Goal: Task Accomplishment & Management: Manage account settings

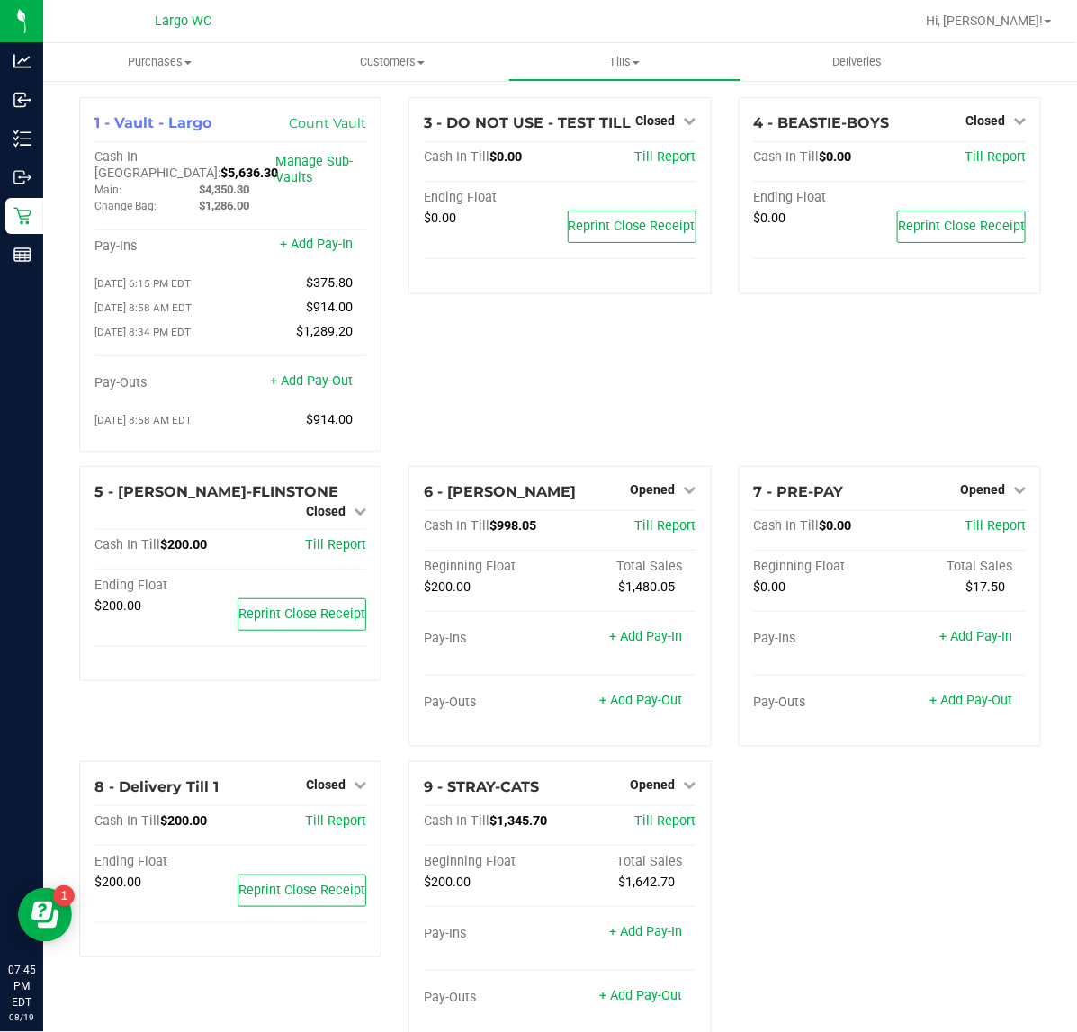
click at [670, 389] on div "3 - DO NOT USE - TEST TILL Closed Open Till Cash In Till $0.00 Till Report Endi…" at bounding box center [559, 281] width 329 height 369
click at [684, 483] on icon at bounding box center [690, 489] width 13 height 13
click at [667, 519] on link "Close Till" at bounding box center [655, 526] width 49 height 14
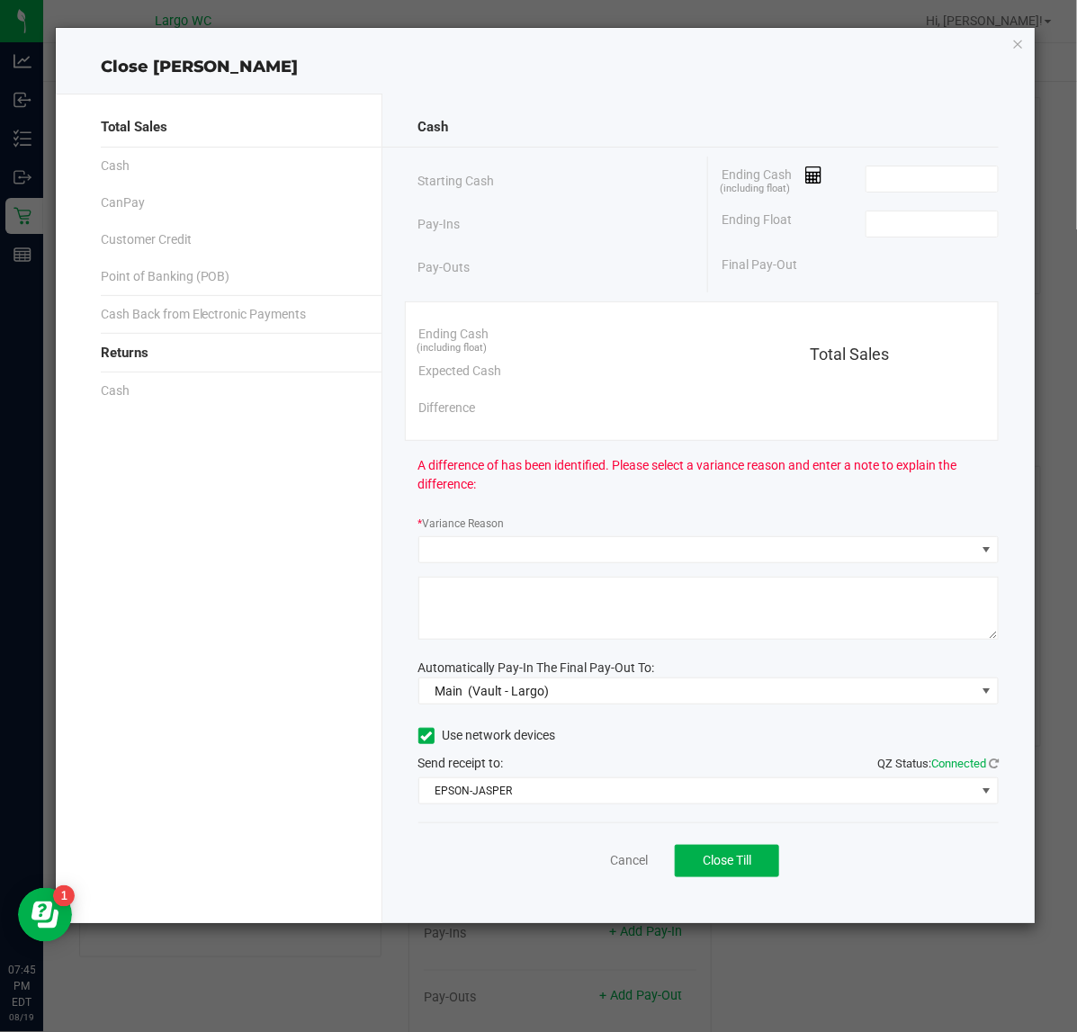
click at [934, 157] on div "Ending Cash (including float)" at bounding box center [860, 179] width 277 height 45
click at [929, 173] on input at bounding box center [932, 178] width 132 height 25
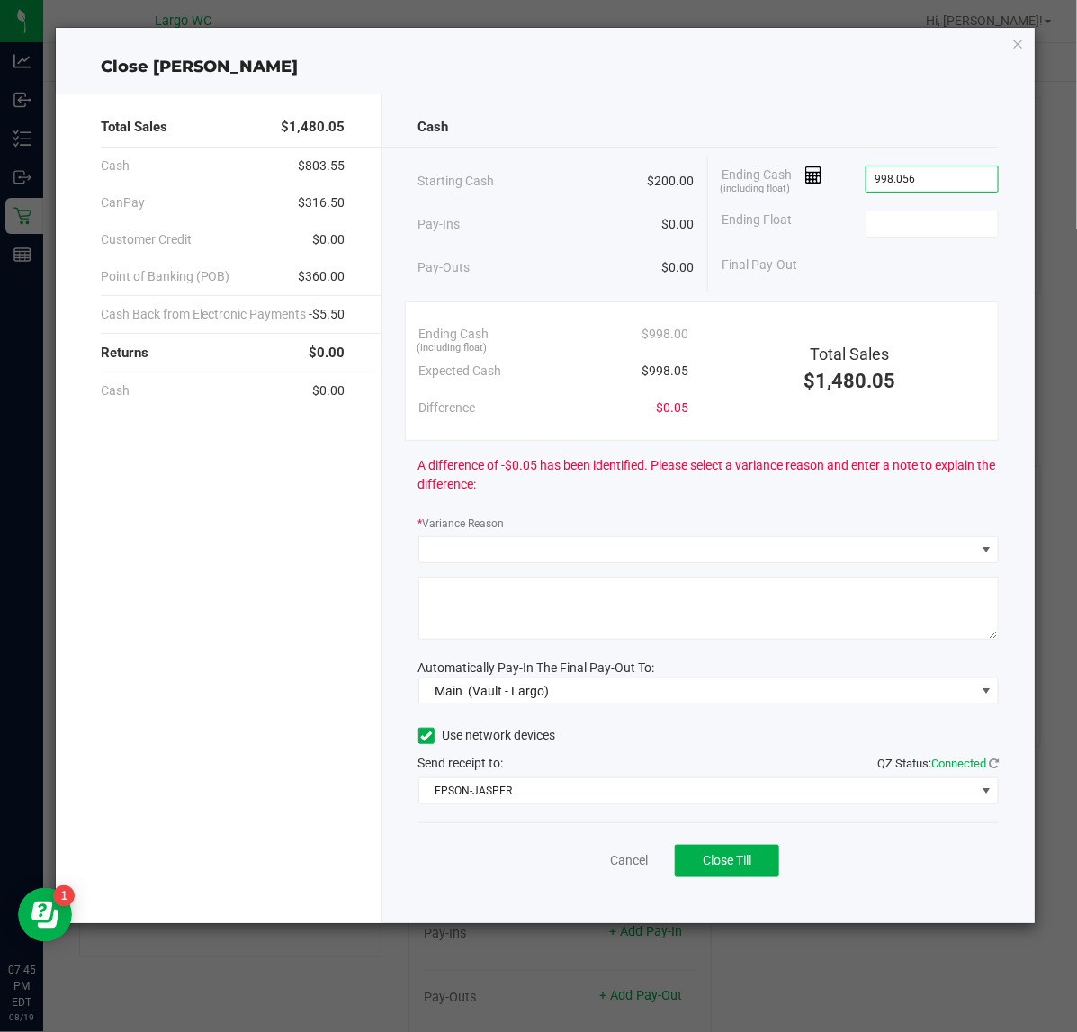
type input "$998.06"
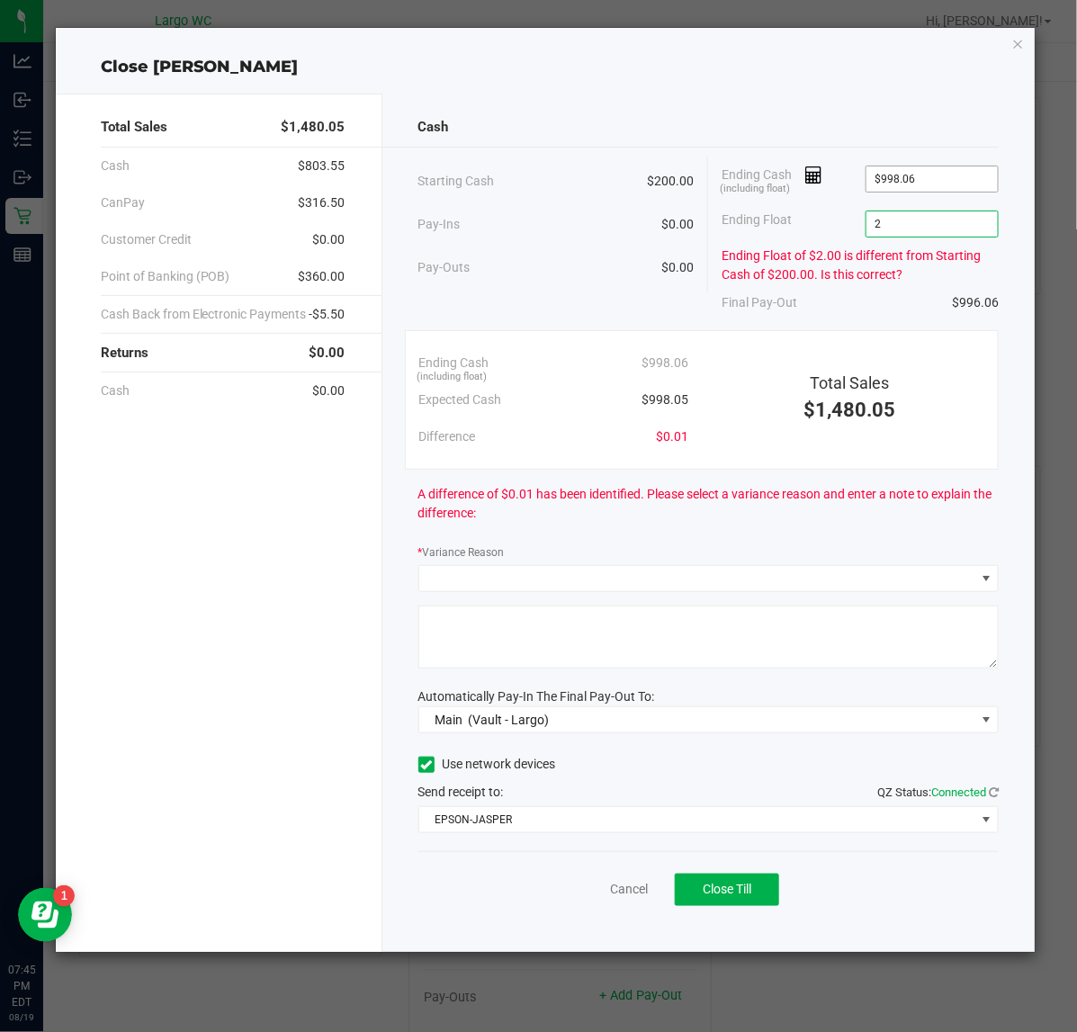
type input "2"
type input "998.056"
type input "$2.00"
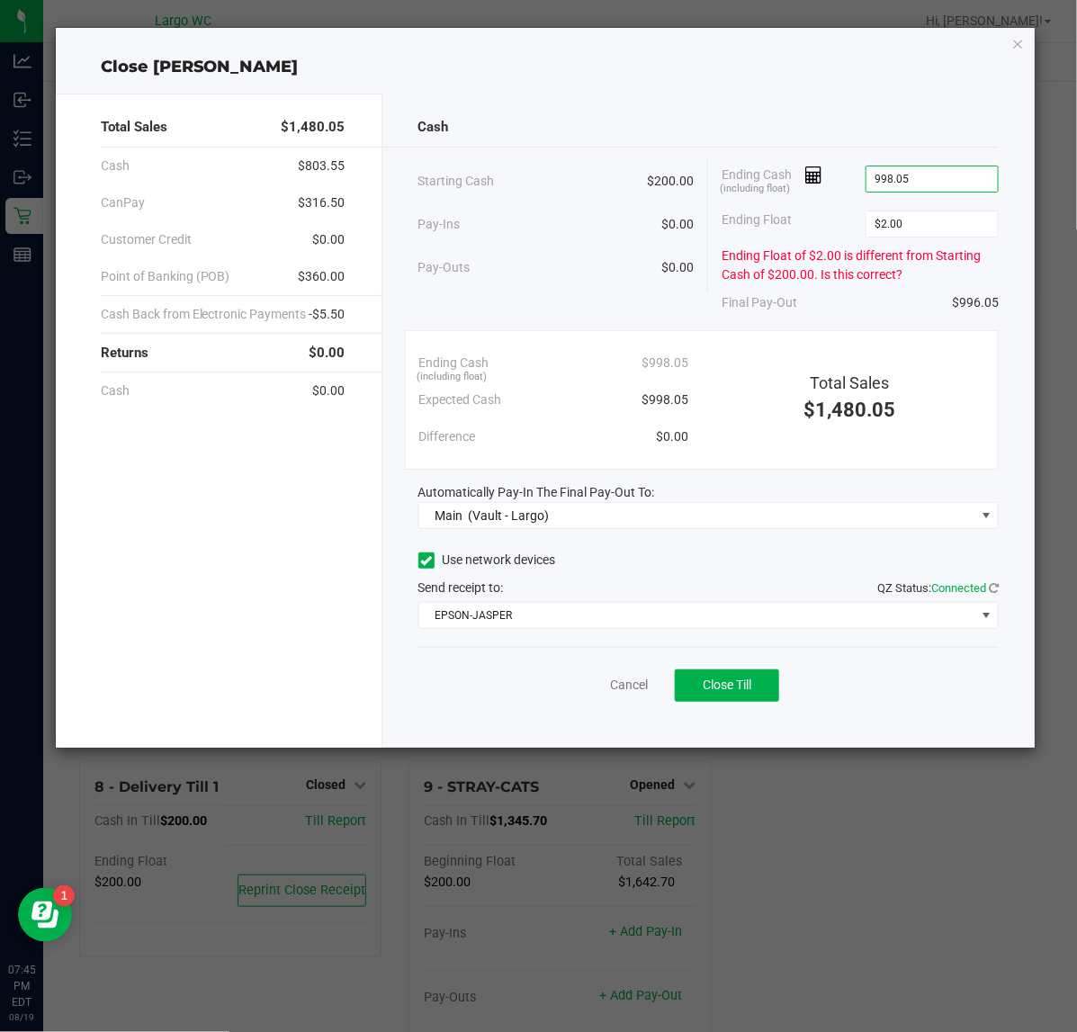
type input "998.05"
type input "2"
type input "$998.05"
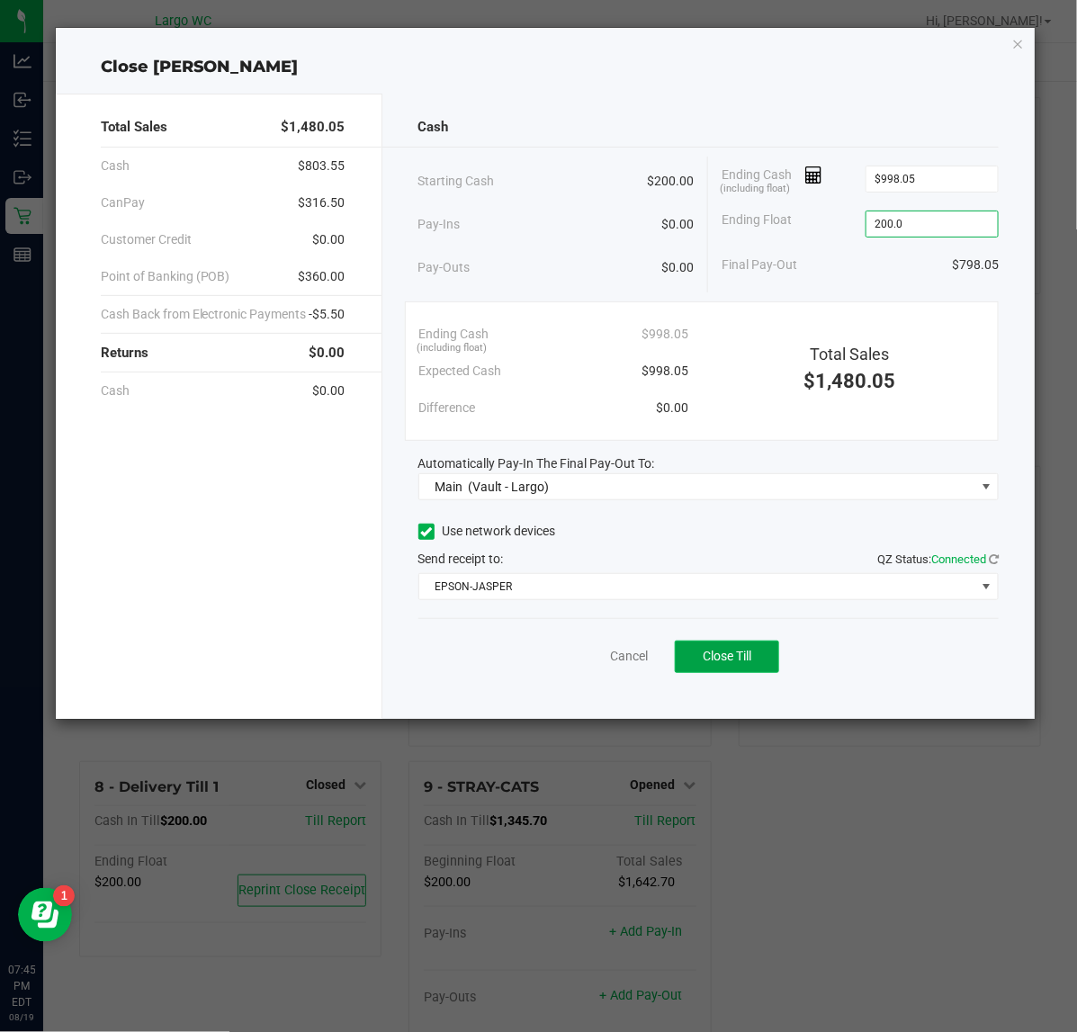
type input "$200.00"
click at [732, 654] on span "Close Till" at bounding box center [727, 656] width 49 height 14
click at [586, 658] on link "Dismiss" at bounding box center [589, 656] width 43 height 19
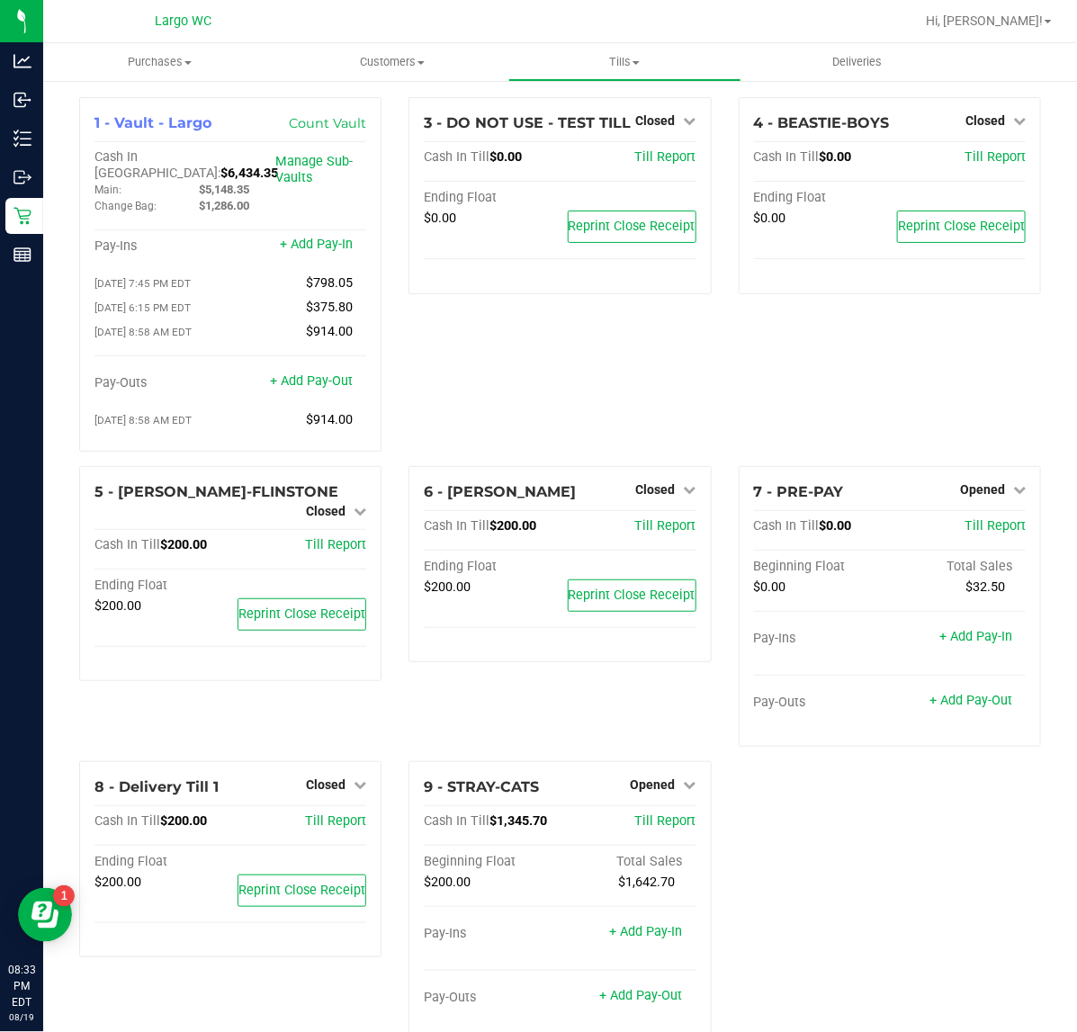
click at [866, 877] on div "1 - Vault - Largo Count Vault Cash In Vault: $6,434.35 Main: $5,148.35 Change B…" at bounding box center [560, 576] width 989 height 959
click at [991, 486] on link "Opened" at bounding box center [993, 489] width 66 height 14
click at [991, 519] on link "Close Till" at bounding box center [984, 526] width 49 height 14
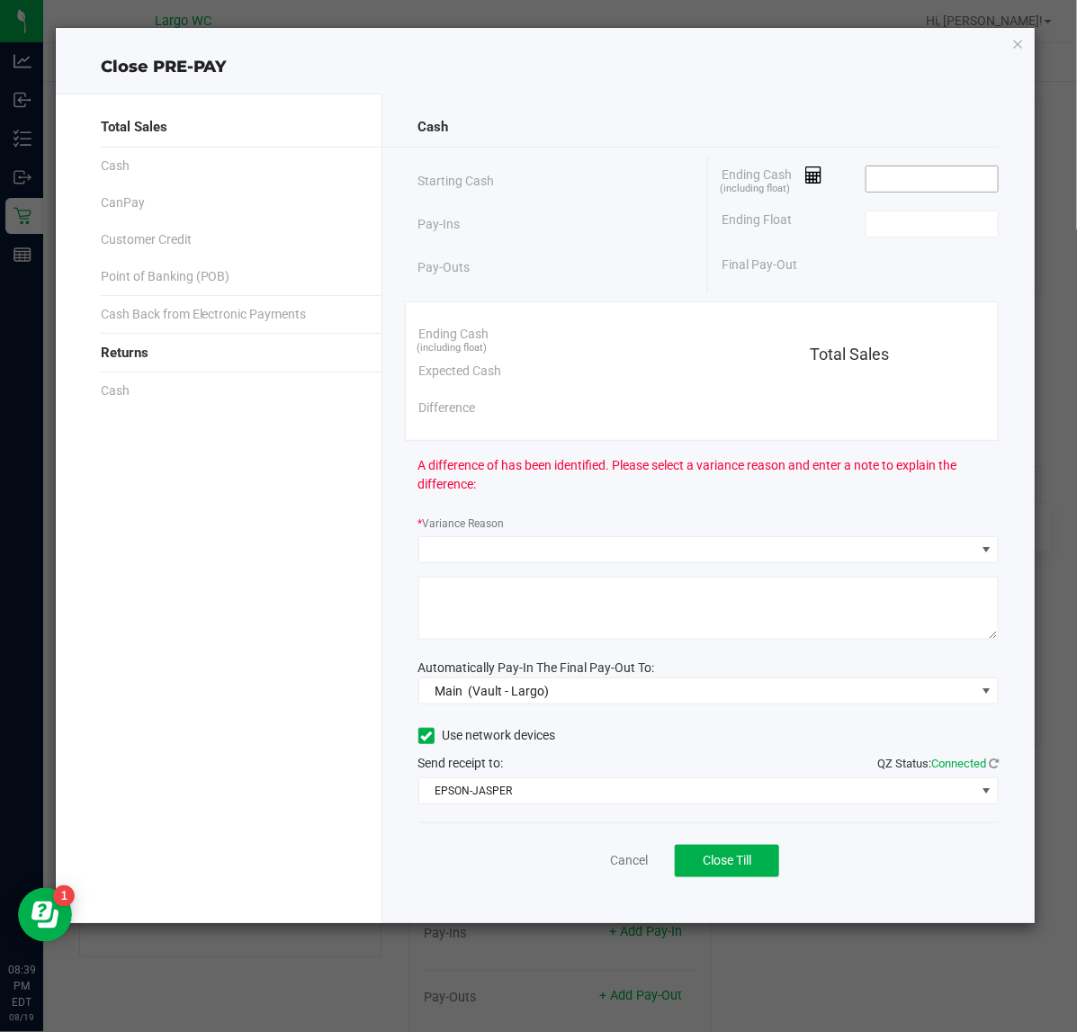
click at [943, 182] on input at bounding box center [932, 178] width 132 height 25
type input "$0.00"
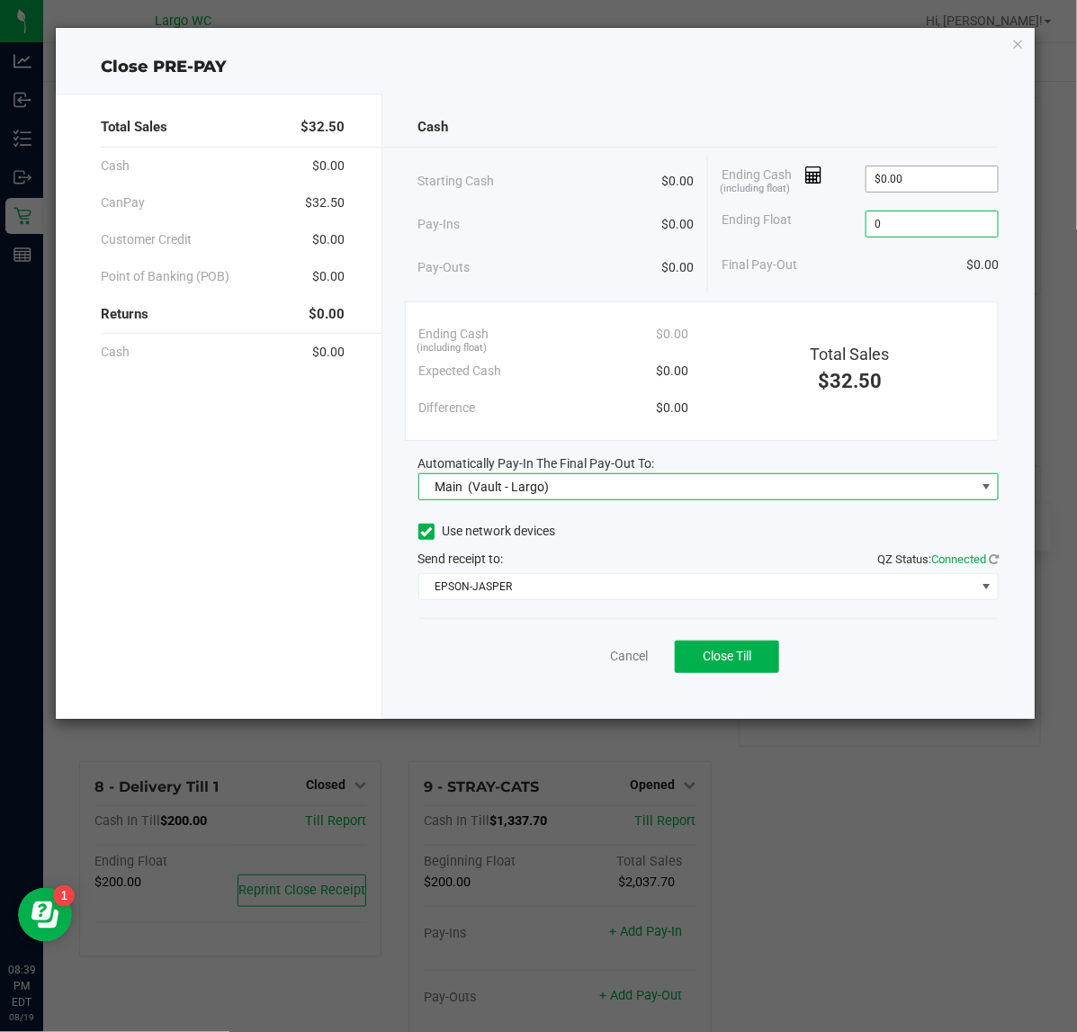
type input "$0.00"
click at [733, 654] on span "Close Till" at bounding box center [727, 656] width 49 height 14
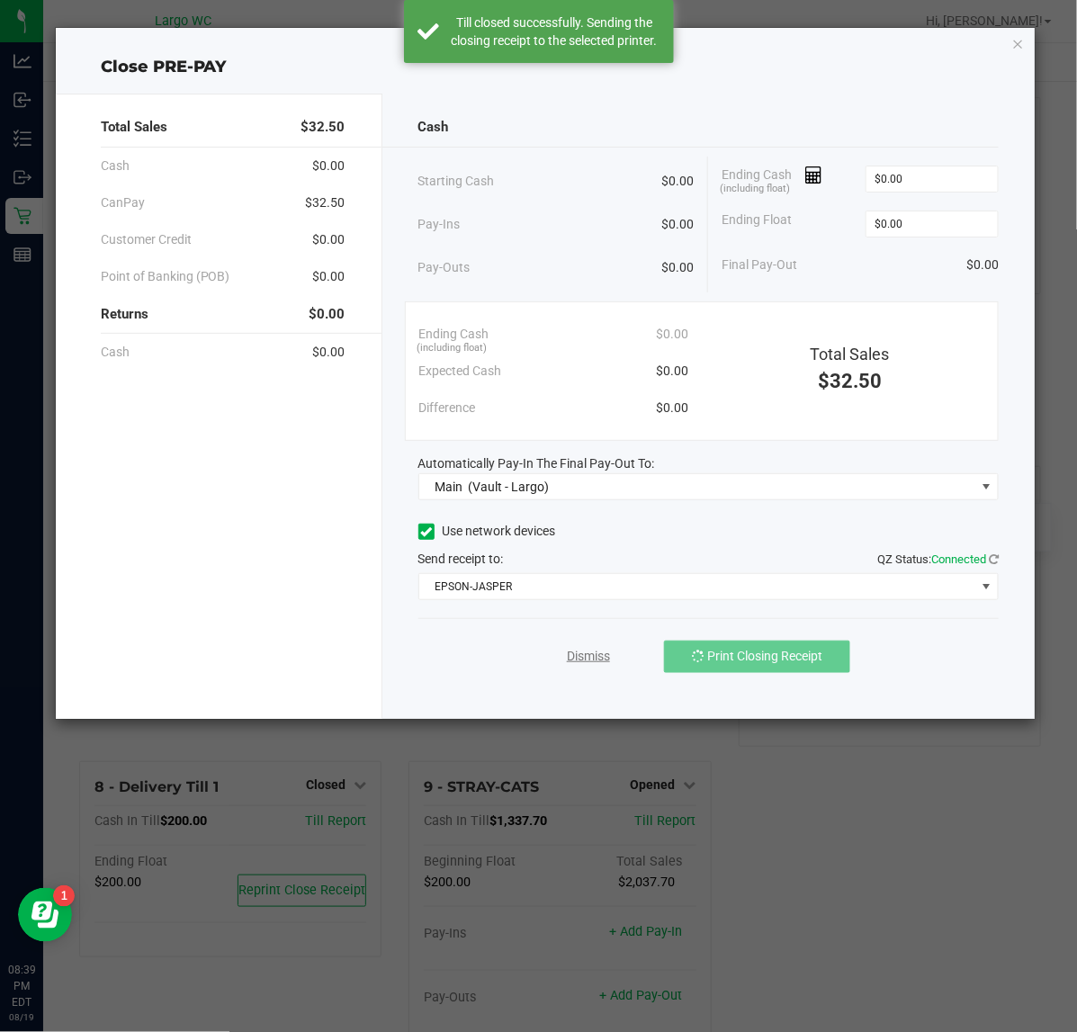
click at [578, 662] on link "Dismiss" at bounding box center [588, 656] width 43 height 19
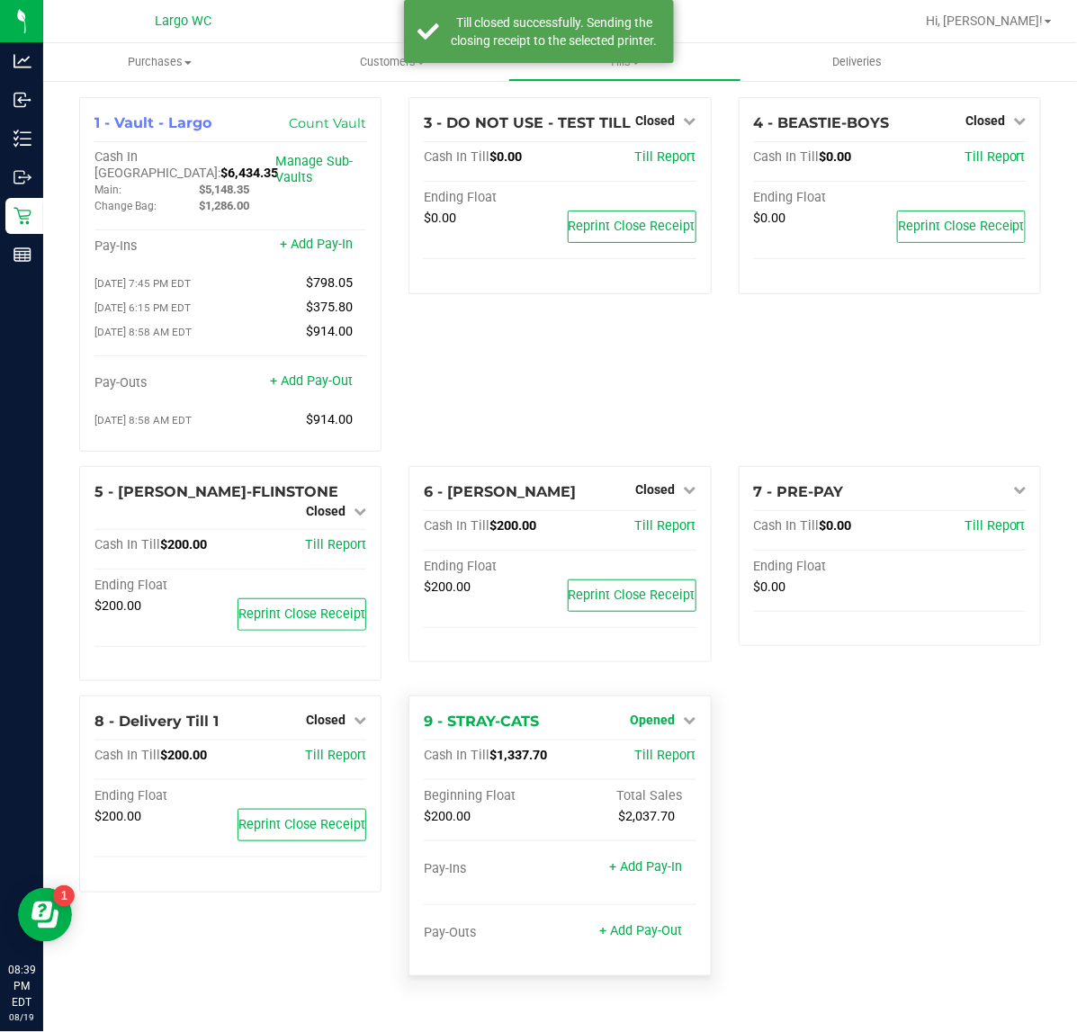
click at [655, 713] on span "Opened" at bounding box center [653, 720] width 45 height 14
click at [679, 750] on link "Close Till" at bounding box center [655, 757] width 49 height 14
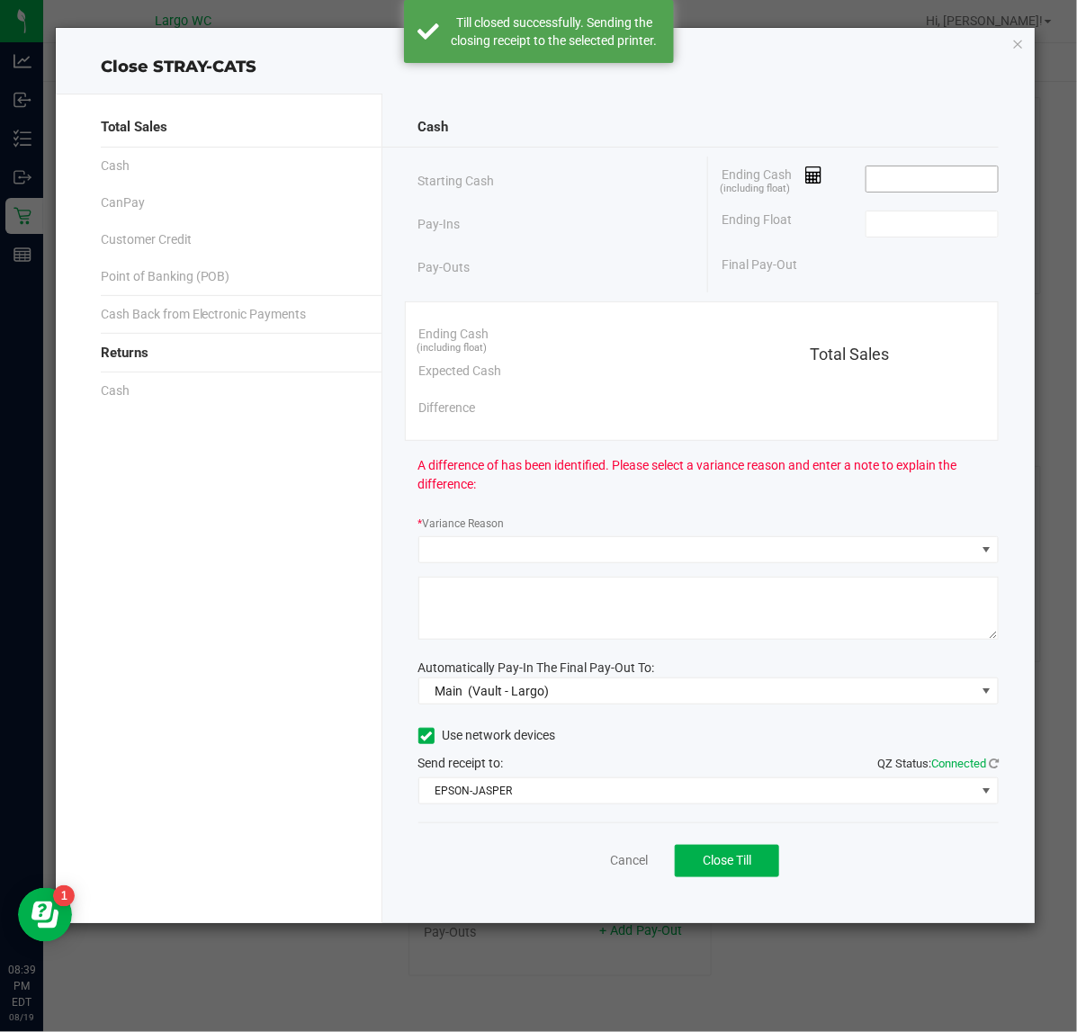
click at [951, 177] on input at bounding box center [932, 178] width 132 height 25
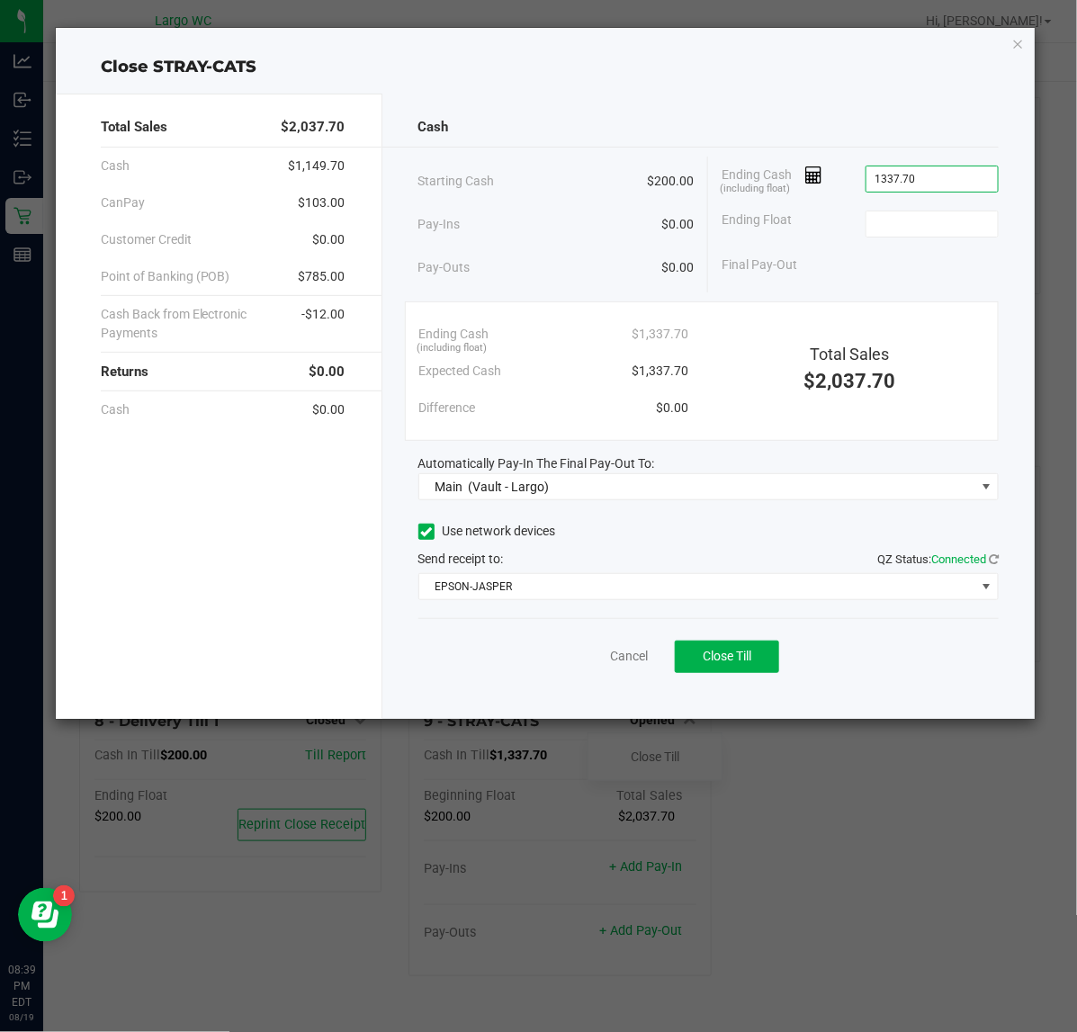
type input "$1,337.70"
click at [734, 663] on span "Close Till" at bounding box center [727, 656] width 49 height 14
type input "$200.00"
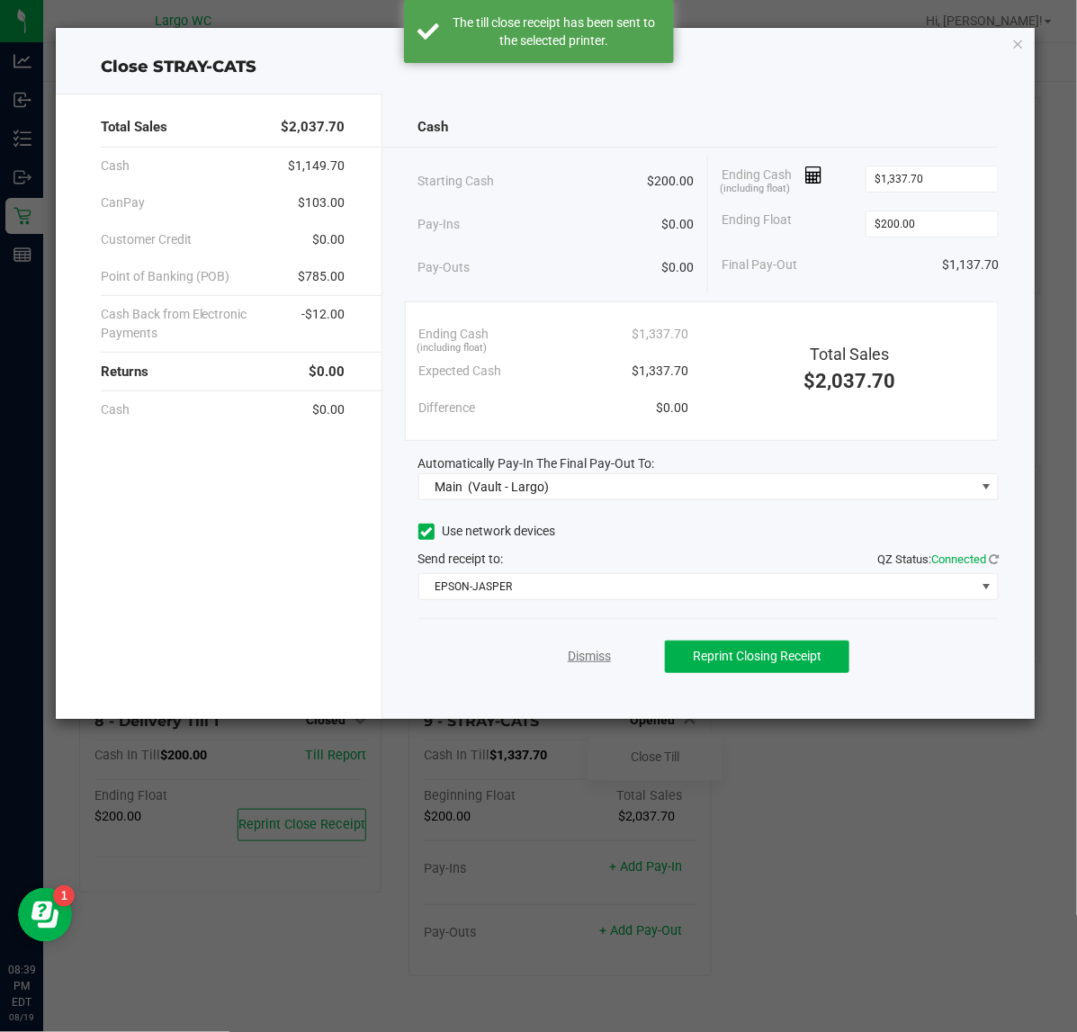
click at [581, 654] on link "Dismiss" at bounding box center [589, 656] width 43 height 19
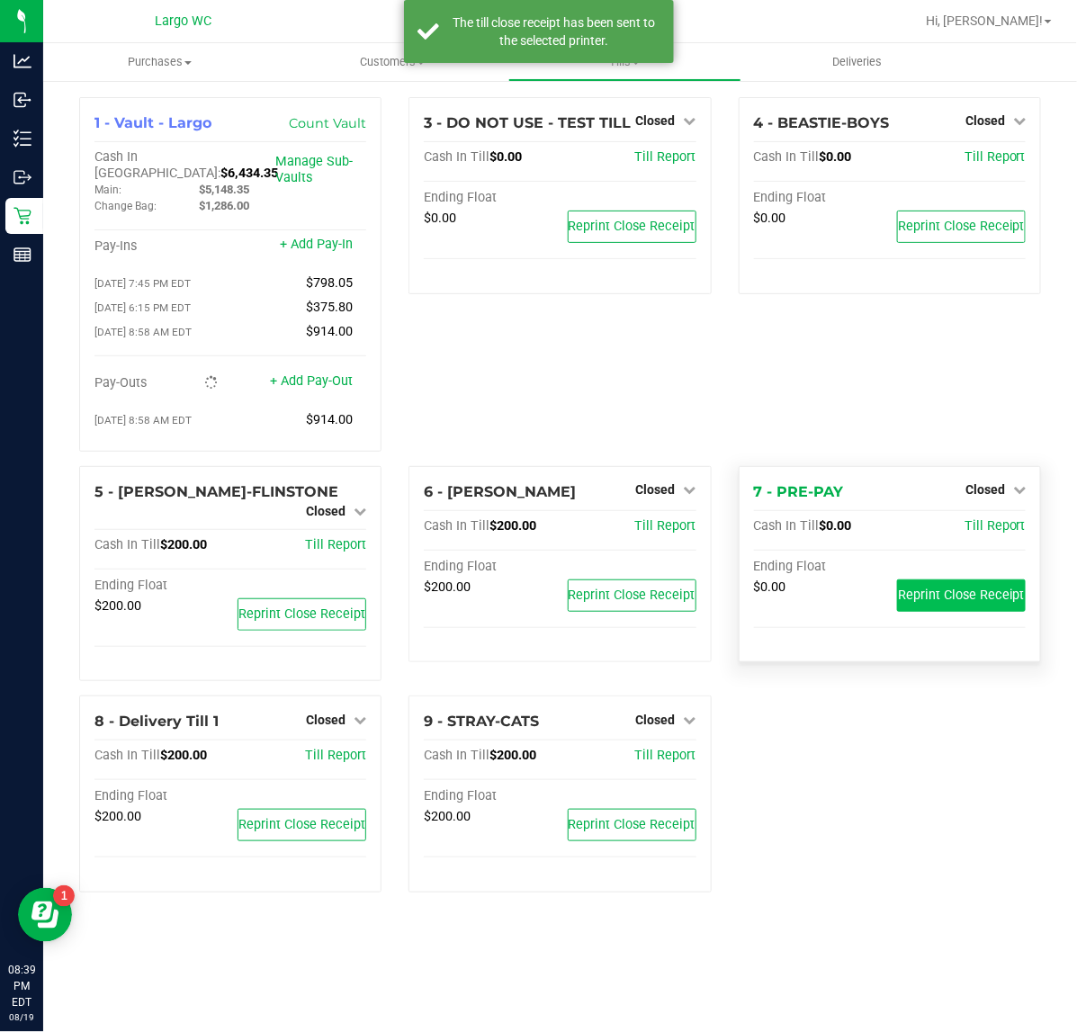
click at [947, 592] on span "Reprint Close Receipt" at bounding box center [961, 595] width 127 height 15
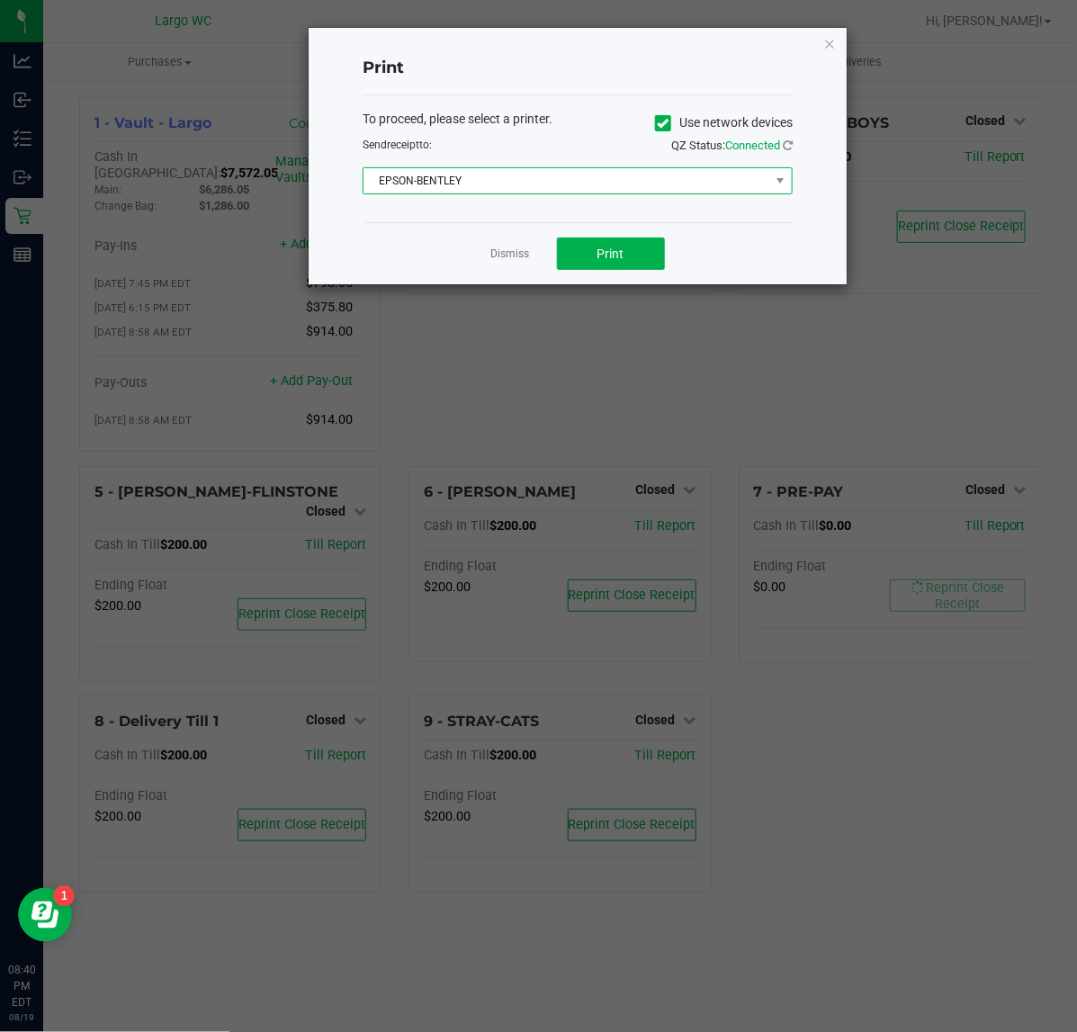
click at [551, 187] on span "EPSON-BENTLEY" at bounding box center [567, 180] width 406 height 25
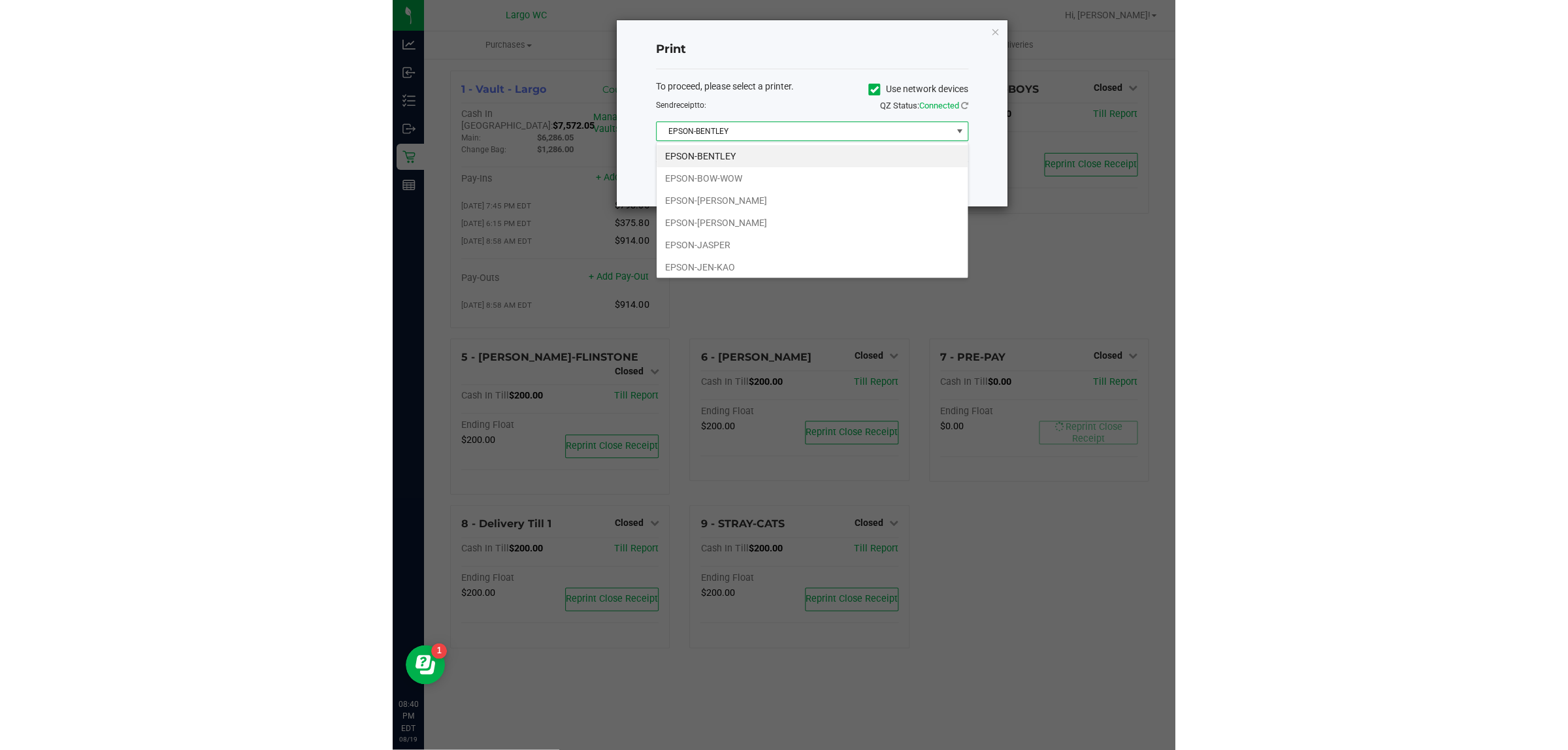
scroll to position [20, 312]
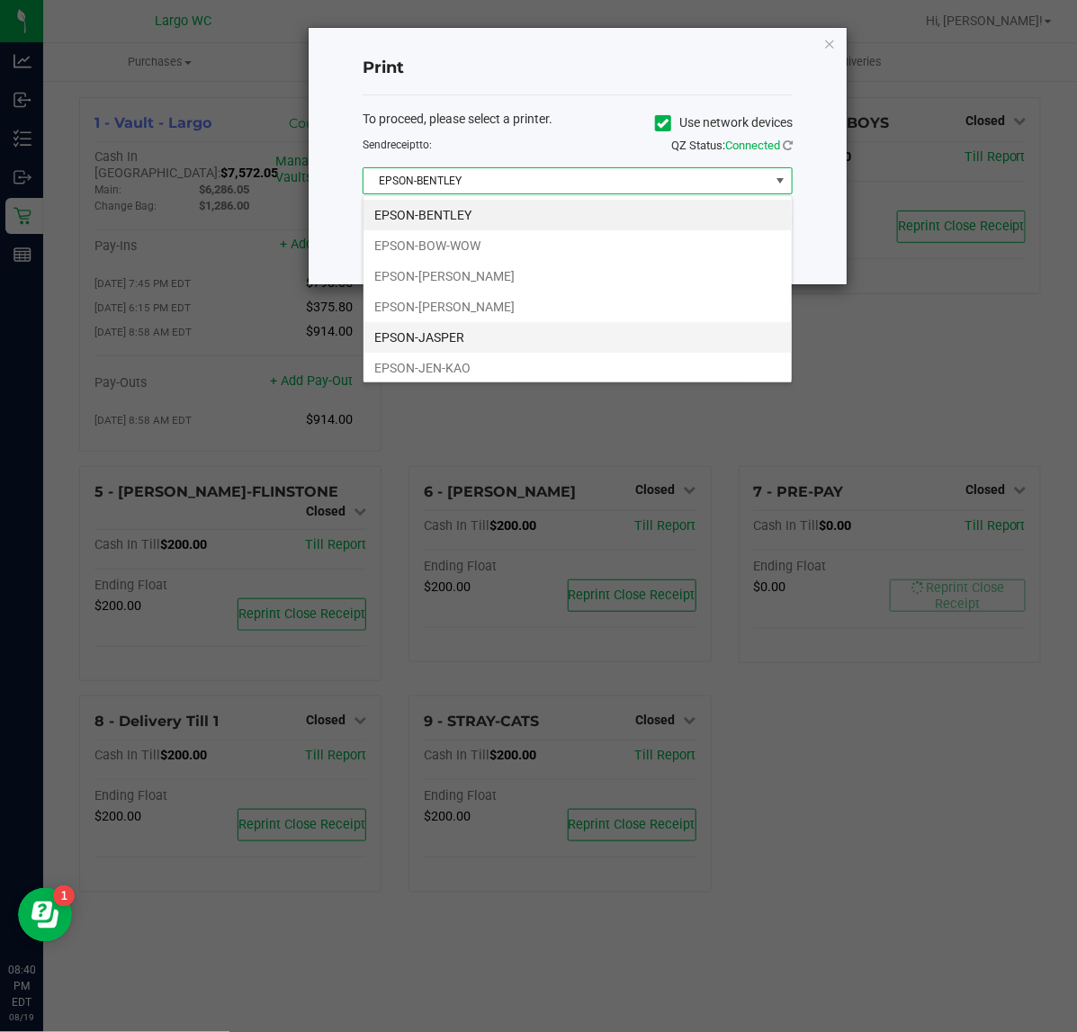
click at [496, 346] on li "EPSON-JASPER" at bounding box center [578, 337] width 428 height 31
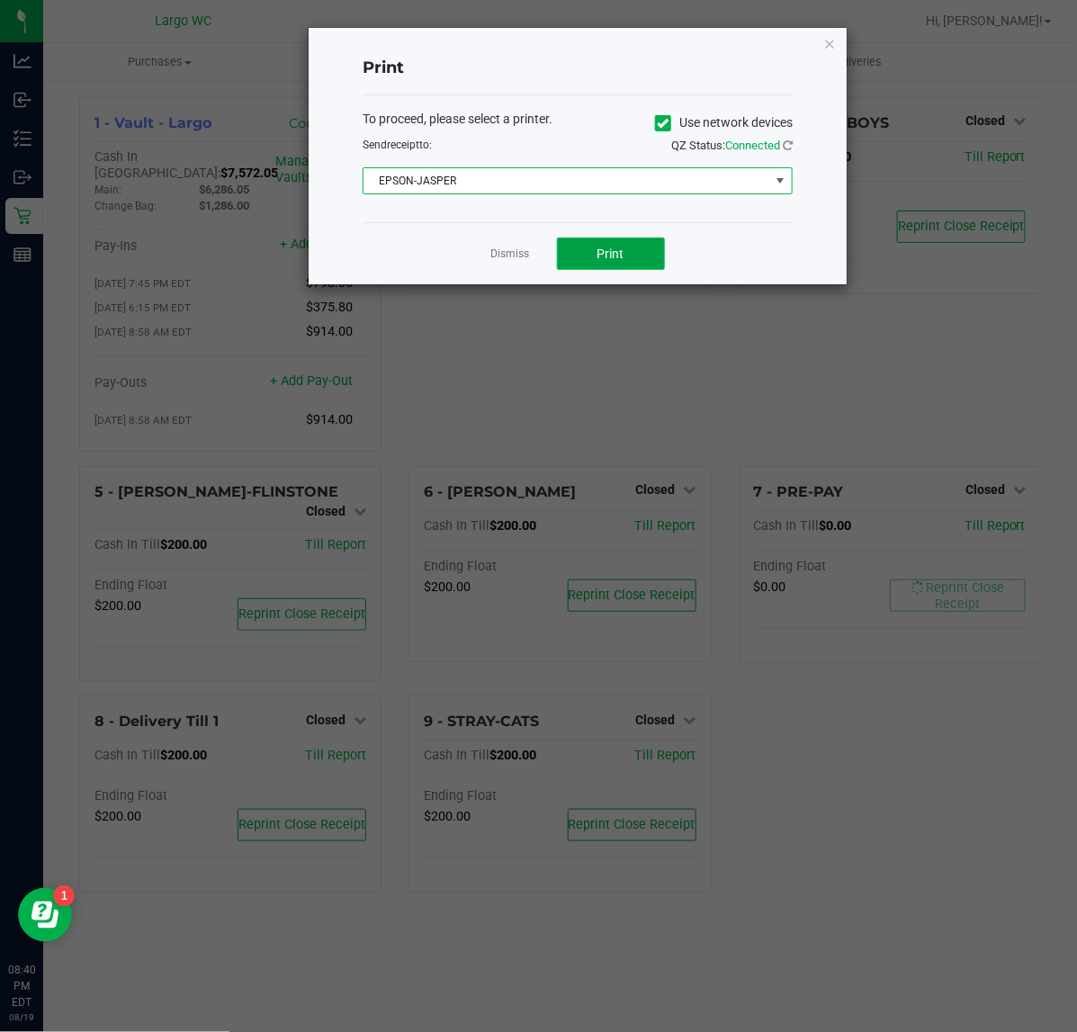
click at [600, 261] on span "Print" at bounding box center [610, 254] width 27 height 14
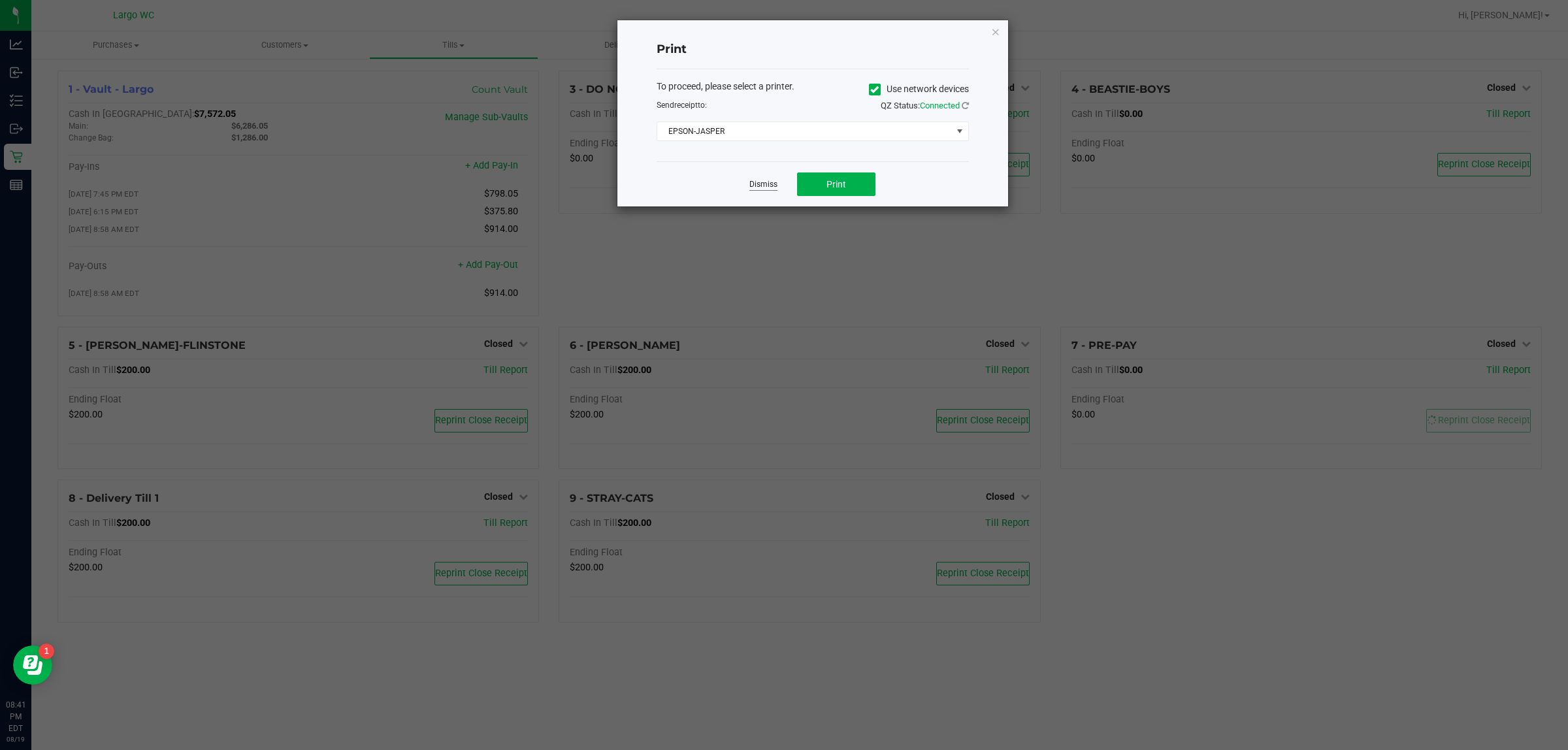
click at [772, 180] on link "Dismiss" at bounding box center [763, 184] width 28 height 11
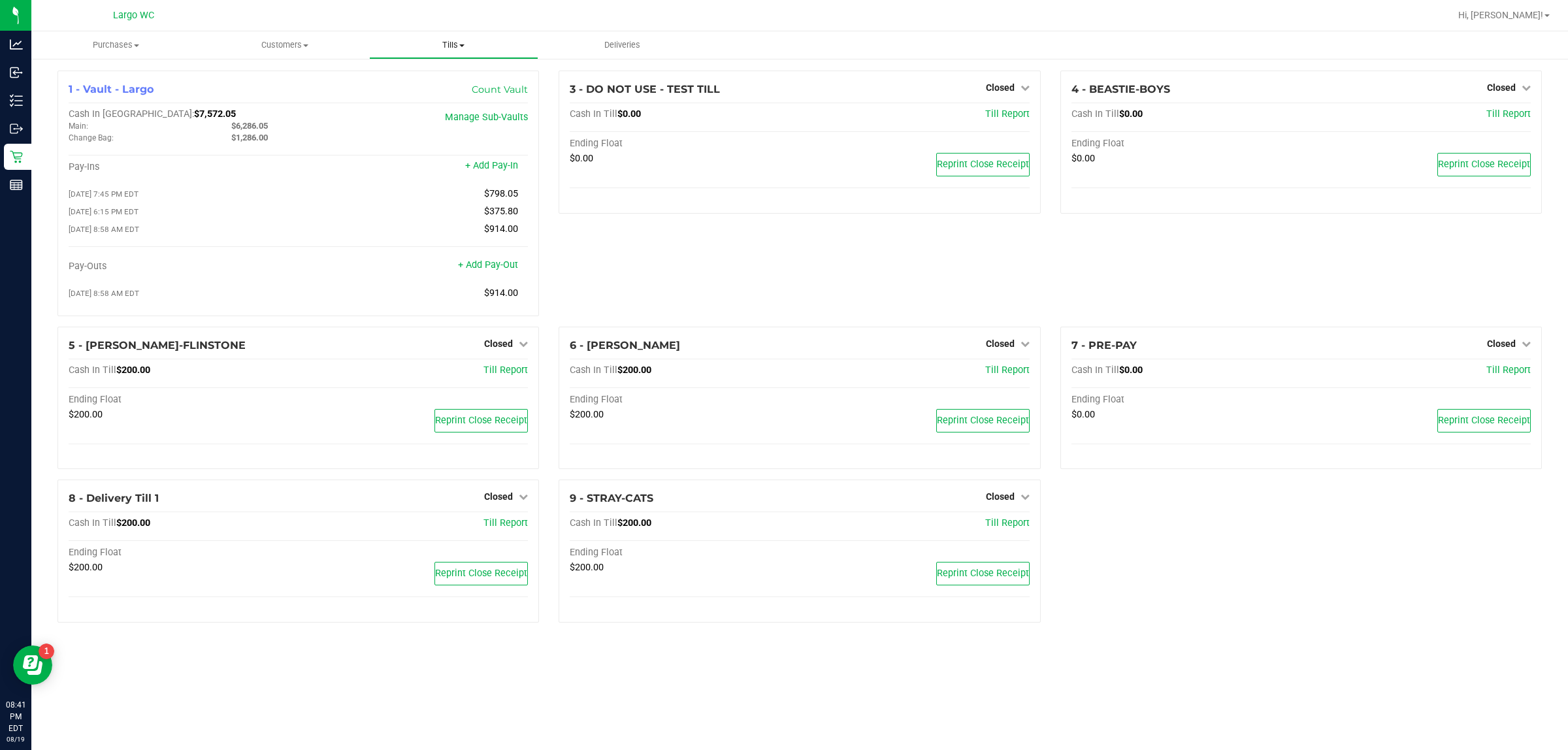
click at [460, 43] on span "Tills" at bounding box center [453, 45] width 168 height 12
click at [444, 99] on span "Reconcile e-payments" at bounding box center [434, 94] width 130 height 11
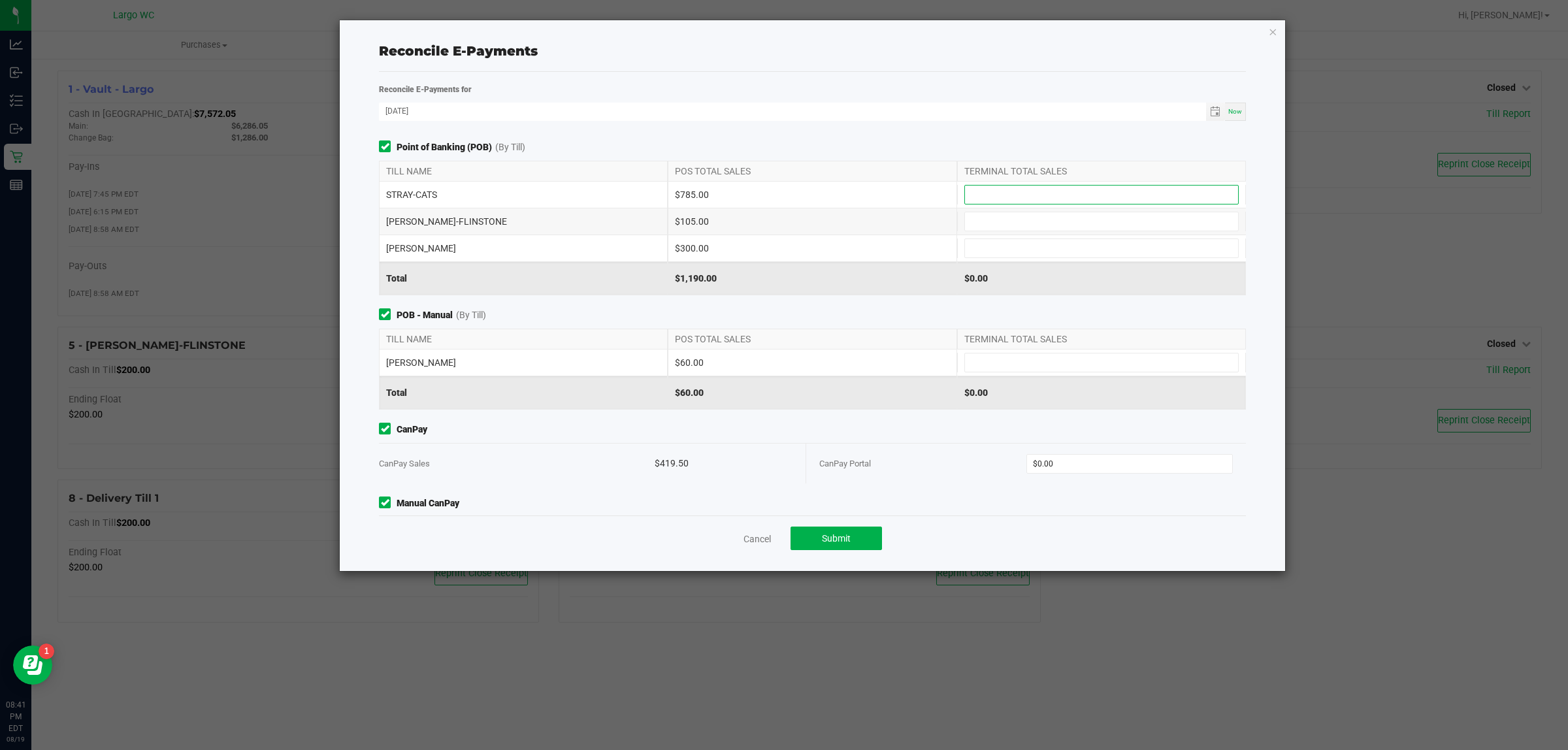
click at [781, 192] on input at bounding box center [1102, 195] width 273 height 18
type input "$785.00"
type input "$105.00"
type input "$300.00"
click at [781, 358] on input at bounding box center [1102, 362] width 273 height 18
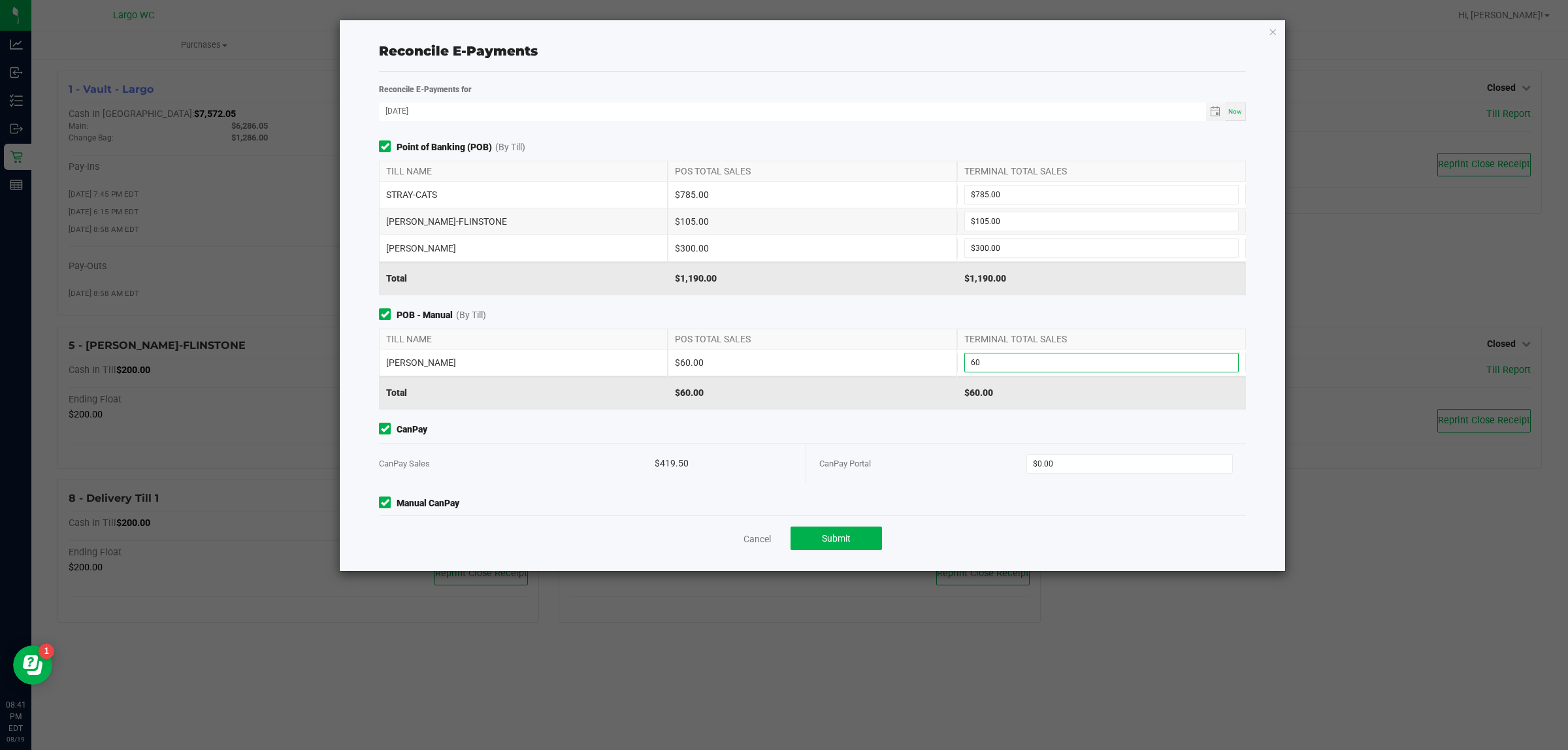
type input "$60.00"
click at [781, 291] on div "$1,190.00" at bounding box center [813, 278] width 289 height 33
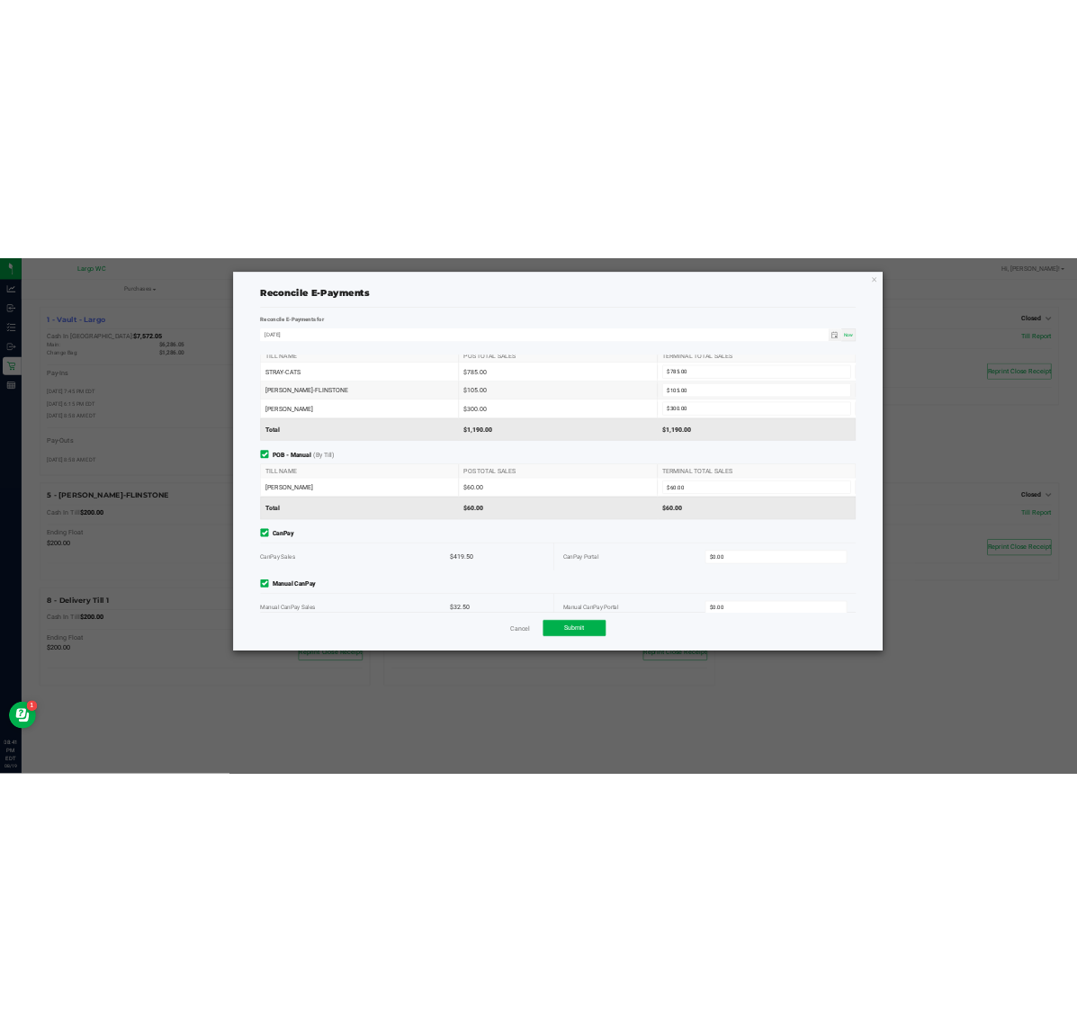
scroll to position [77, 0]
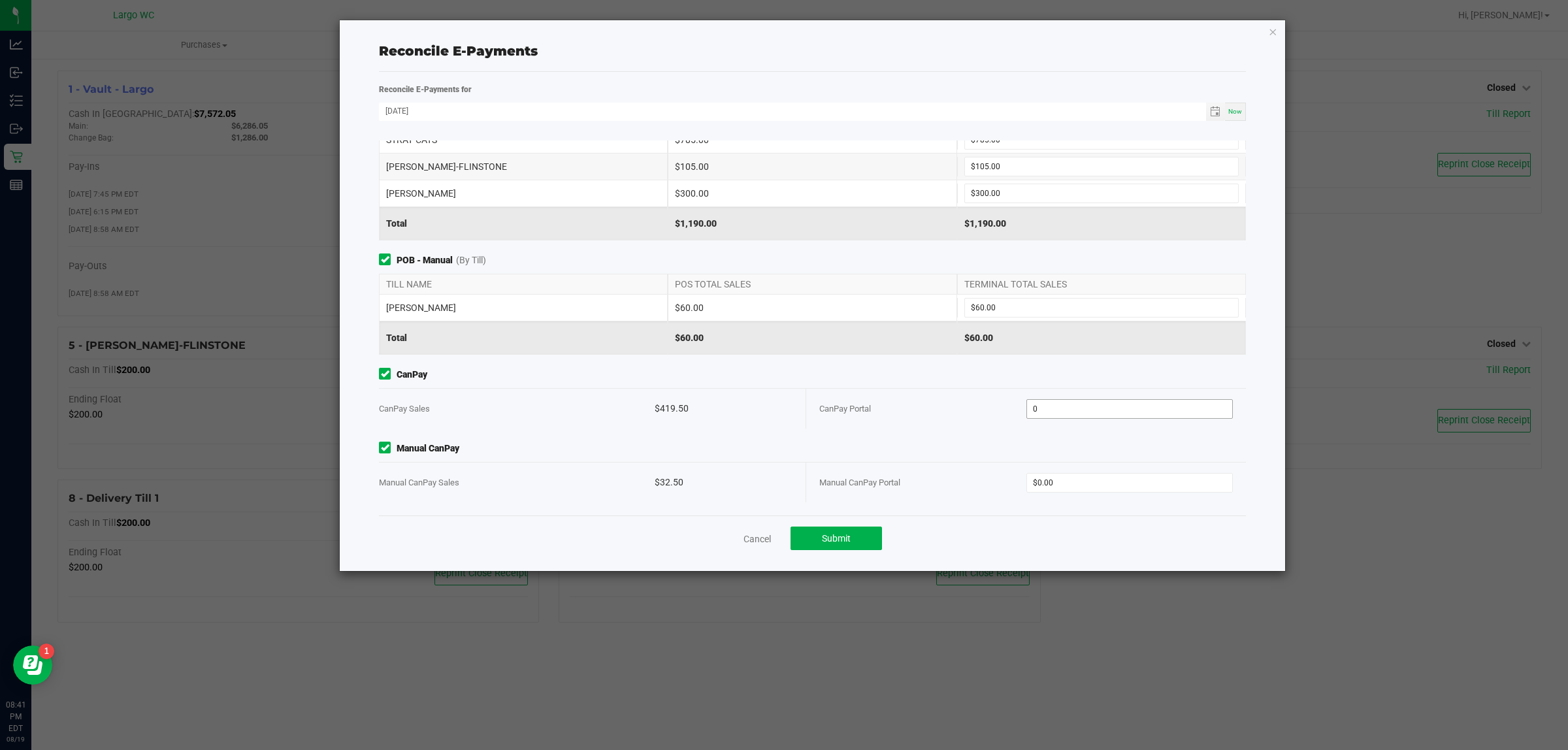
drag, startPoint x: 1108, startPoint y: 415, endPoint x: 1099, endPoint y: 414, distance: 9.1
click at [781, 415] on input "0" at bounding box center [1129, 409] width 206 height 18
type input "$419.50"
type input "$32.50"
drag, startPoint x: 864, startPoint y: 448, endPoint x: 876, endPoint y: 473, distance: 27.7
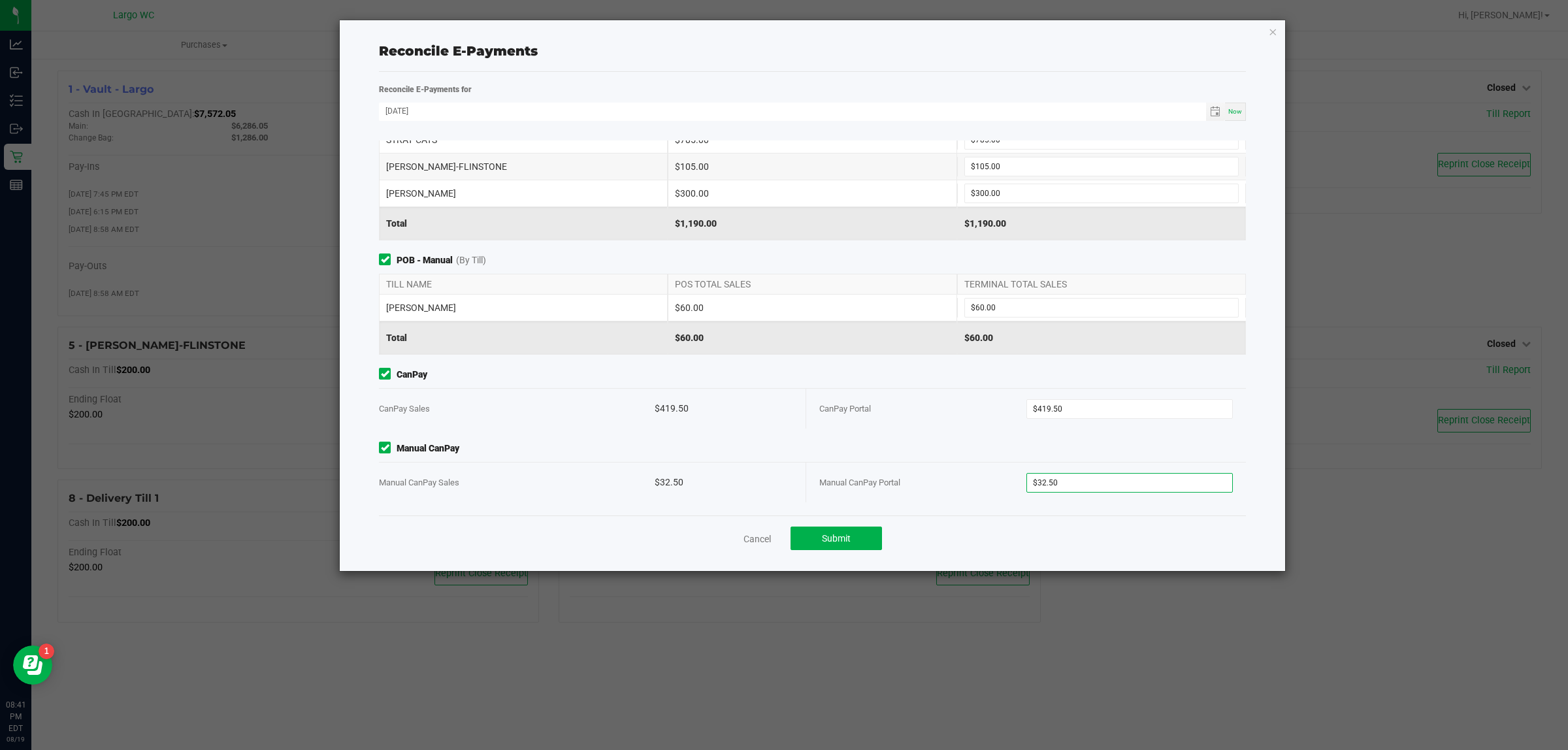
click at [781, 448] on span "Manual CanPay" at bounding box center [813, 448] width 867 height 14
click at [781, 537] on span "Submit" at bounding box center [837, 538] width 29 height 10
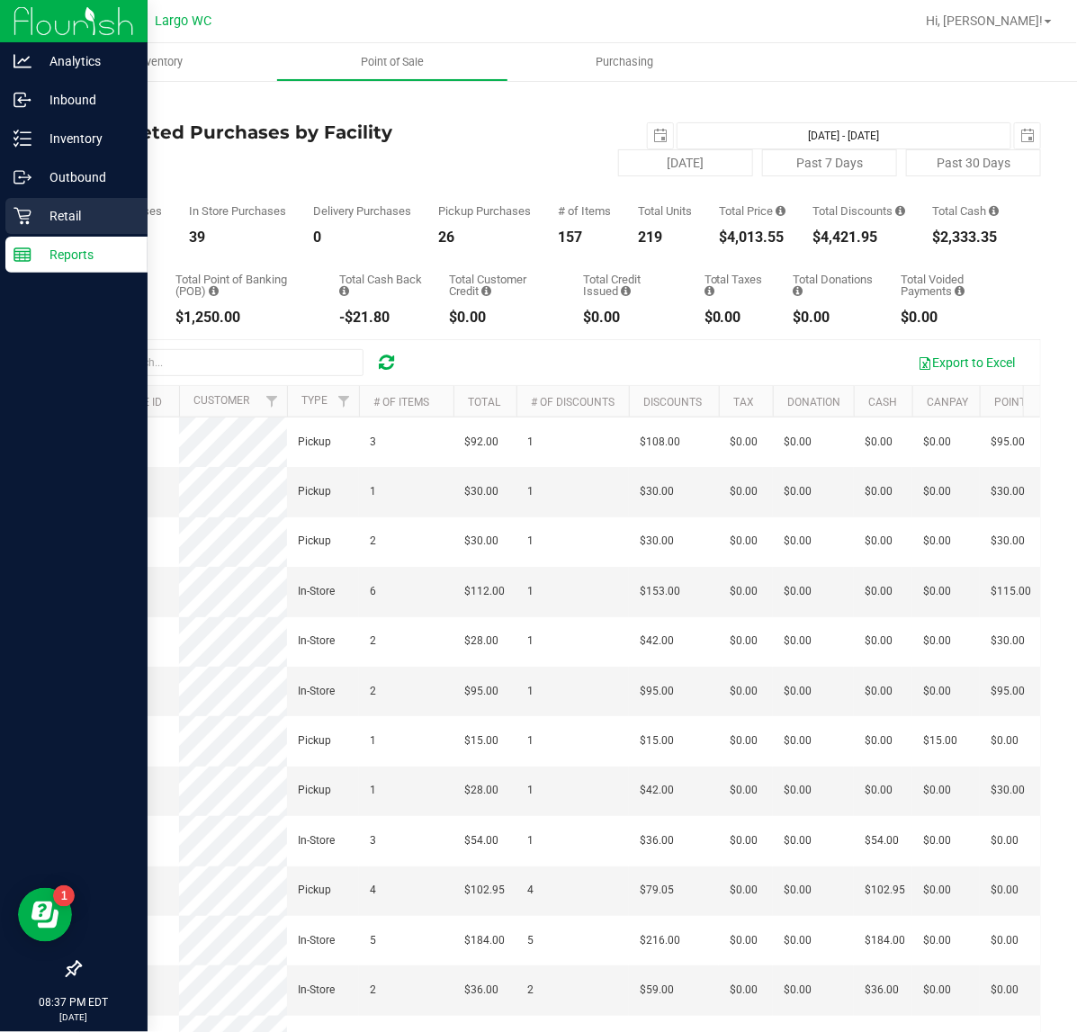
click at [65, 209] on p "Retail" at bounding box center [85, 216] width 108 height 22
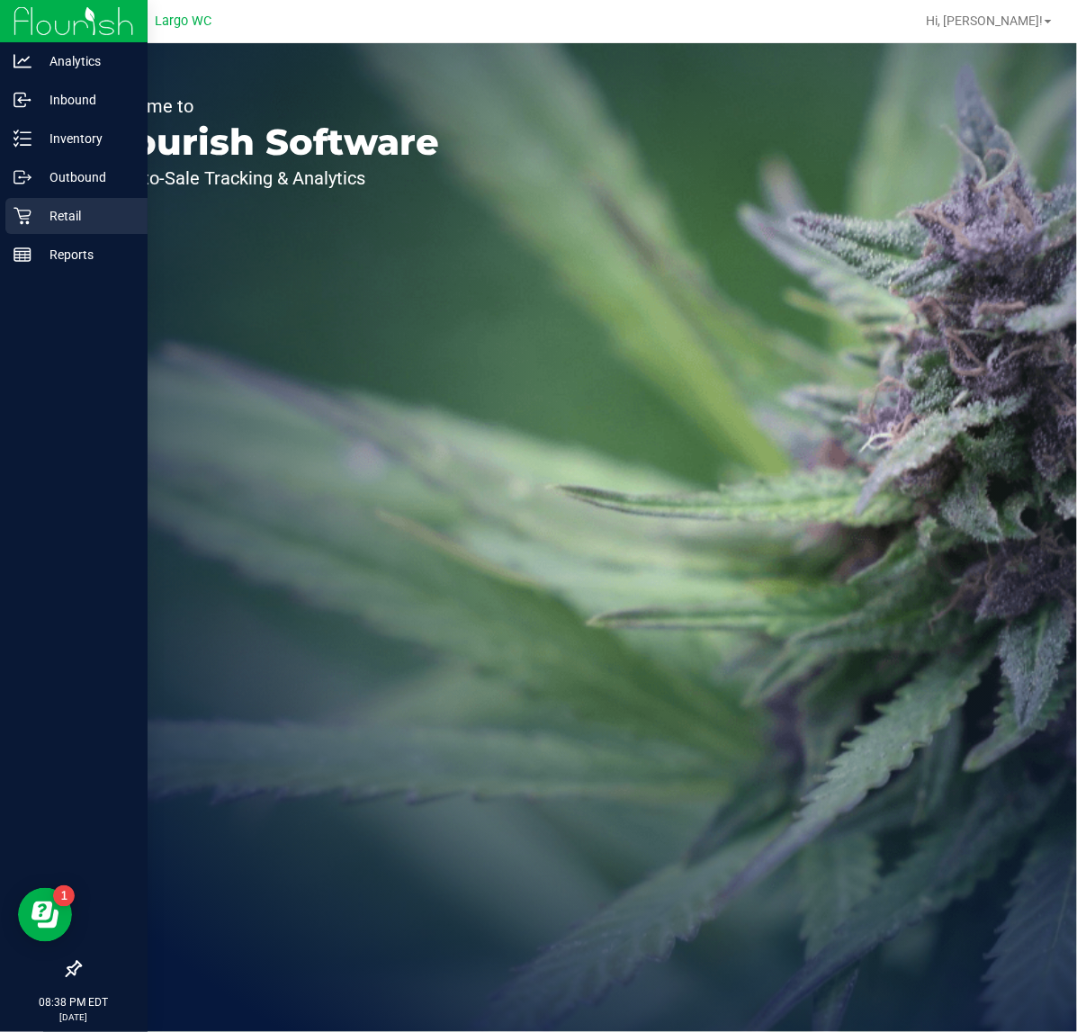
click at [39, 216] on p "Retail" at bounding box center [85, 216] width 108 height 22
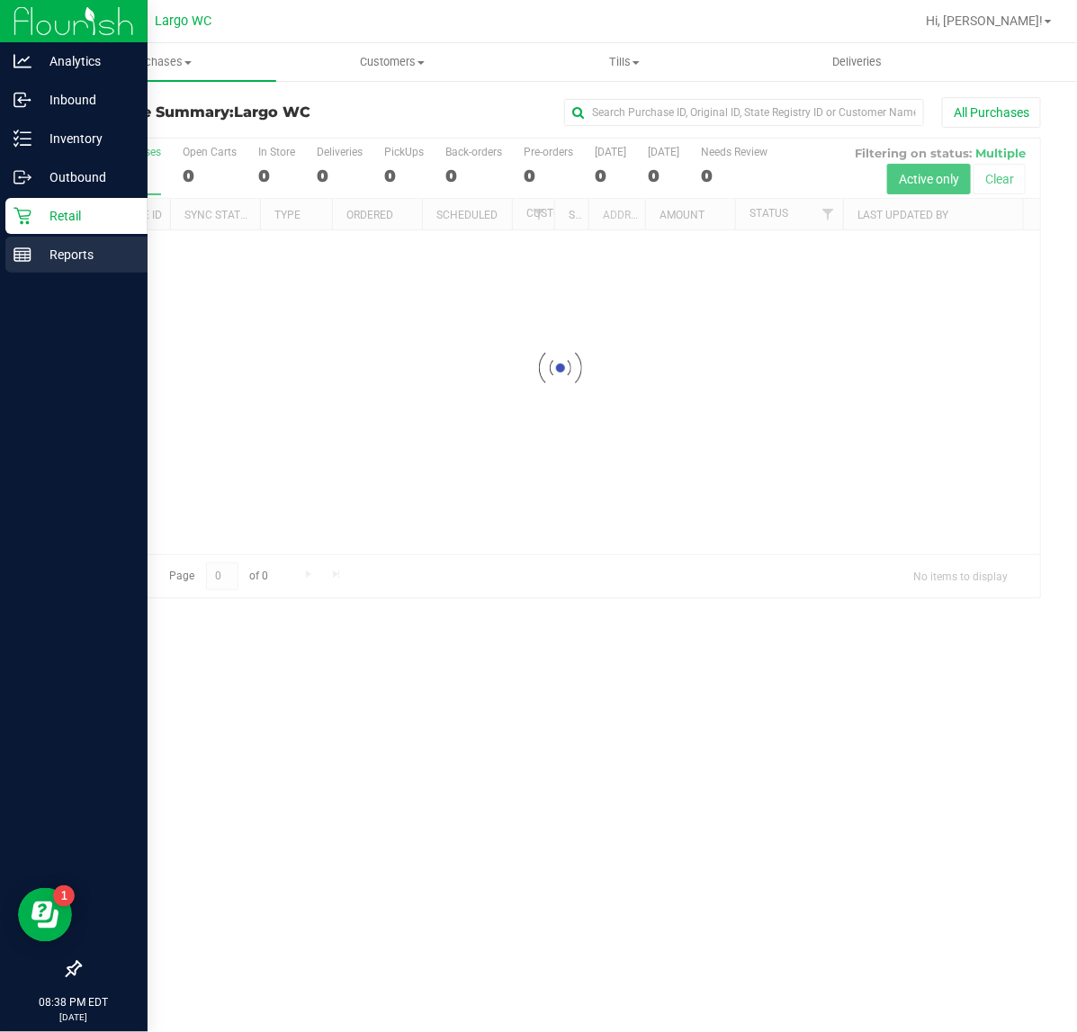
click at [10, 254] on div "Reports" at bounding box center [76, 255] width 142 height 36
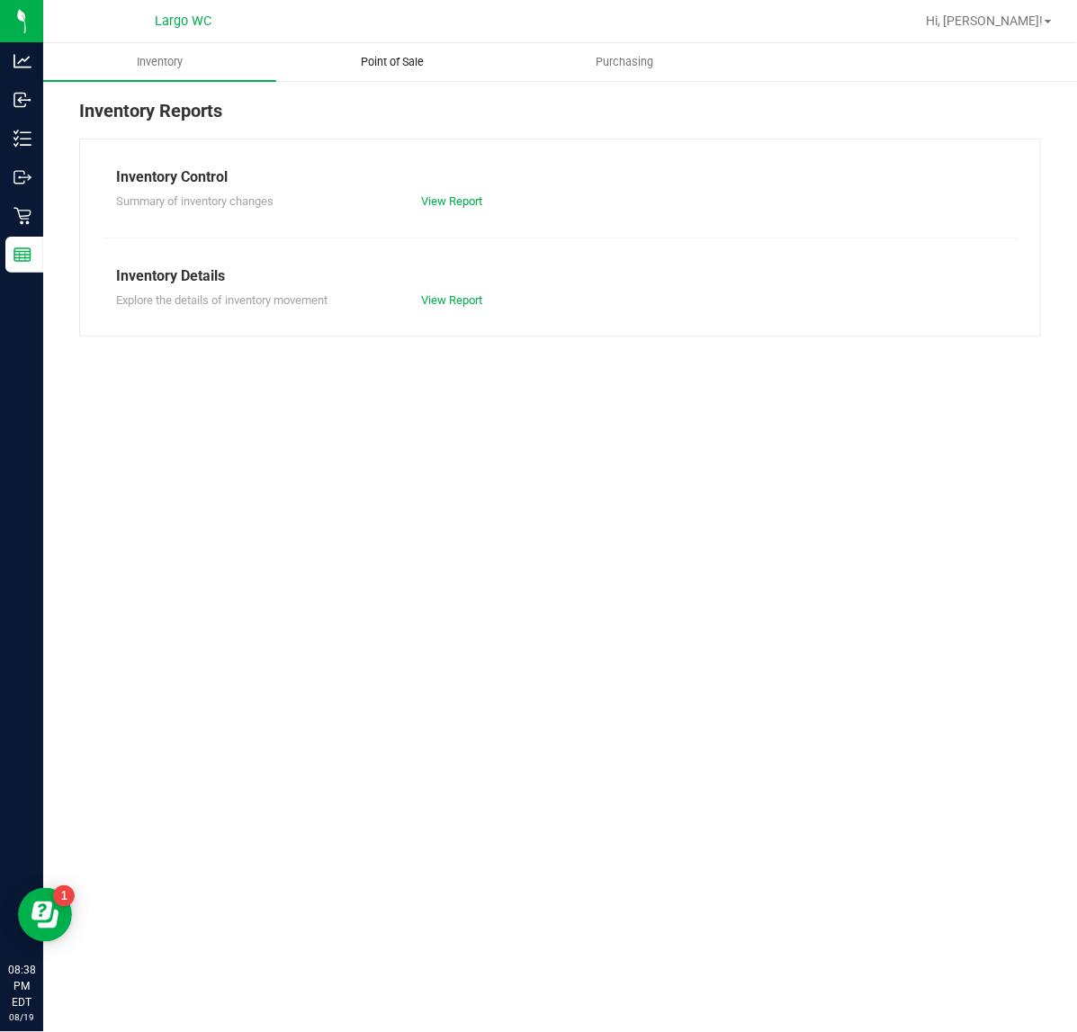
click at [410, 56] on span "Point of Sale" at bounding box center [393, 62] width 112 height 16
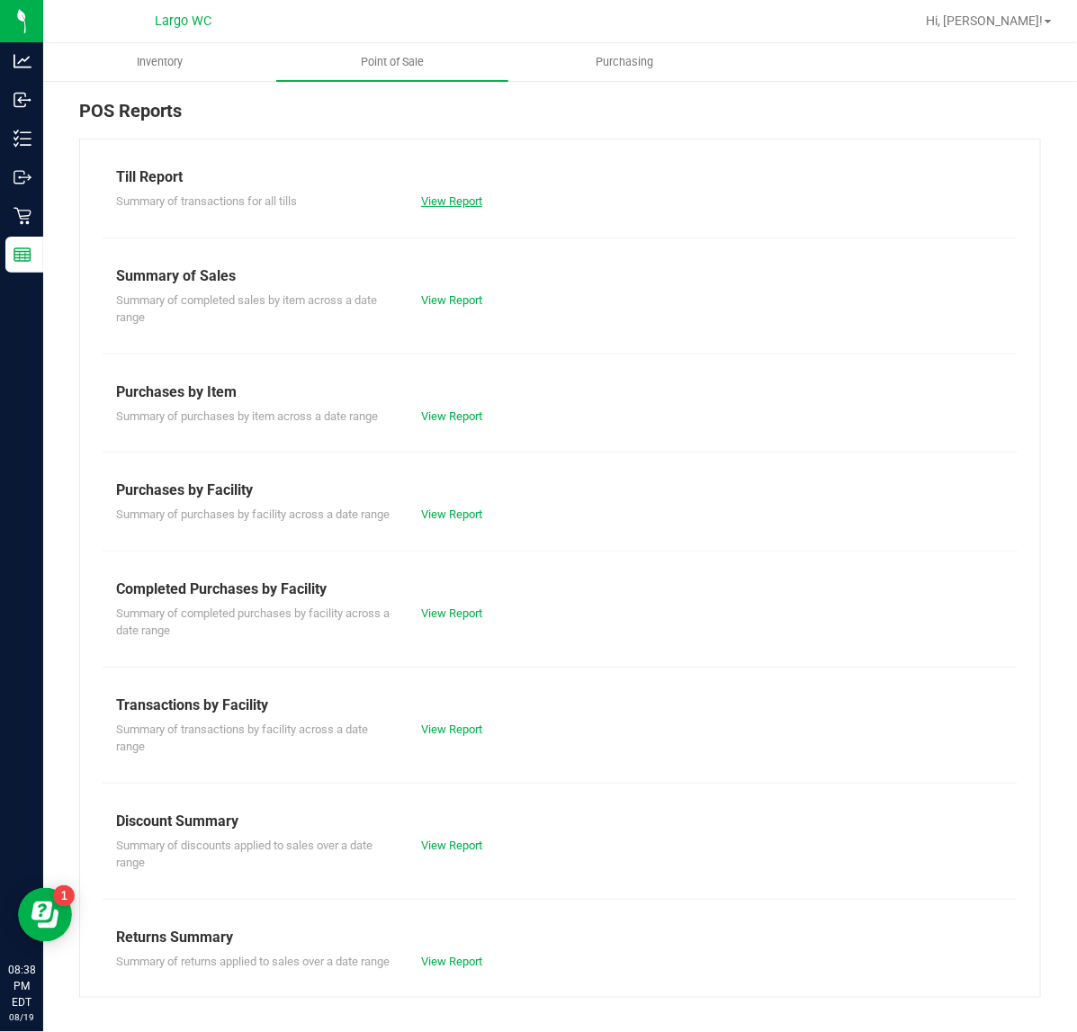
click at [450, 194] on link "View Report" at bounding box center [451, 200] width 61 height 13
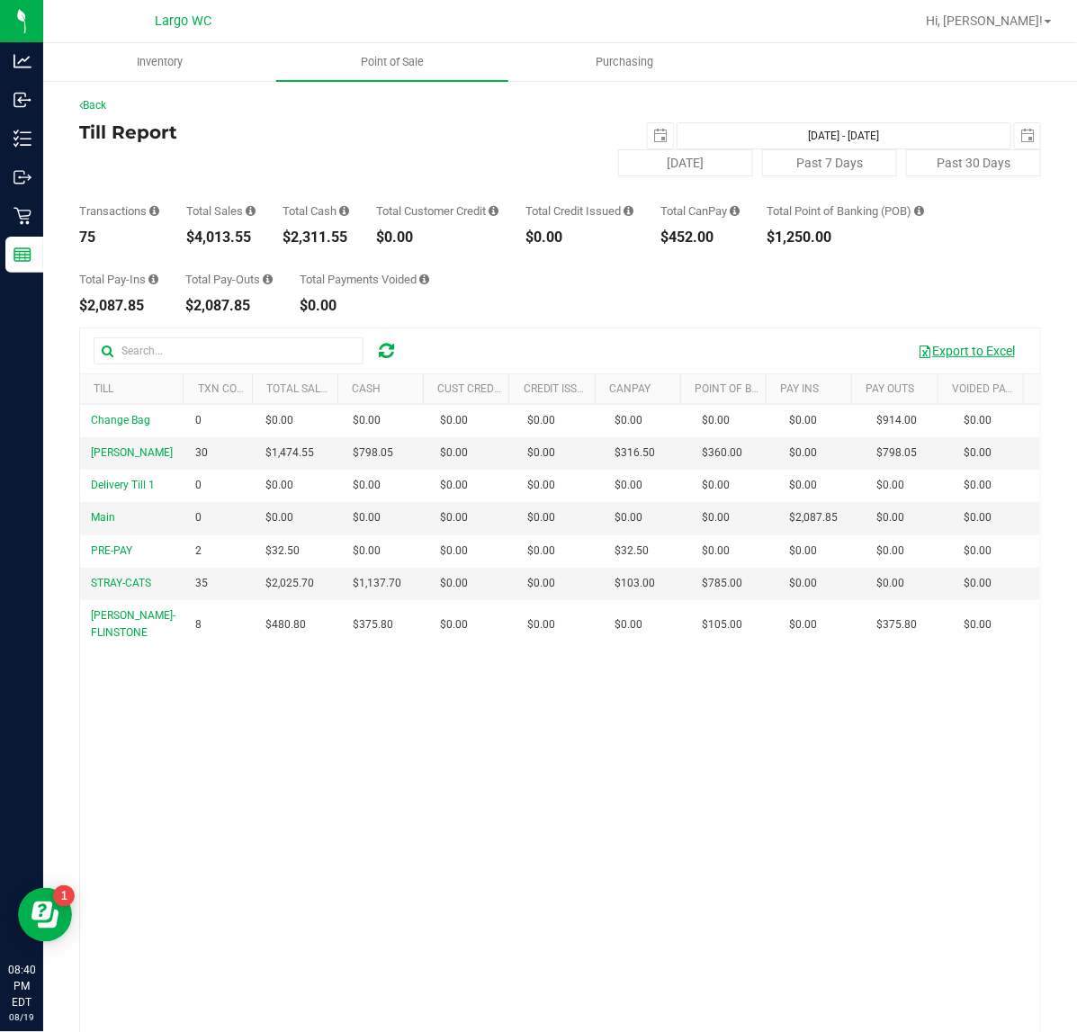
click at [965, 348] on button "Export to Excel" at bounding box center [966, 351] width 121 height 31
